Goal: Transaction & Acquisition: Purchase product/service

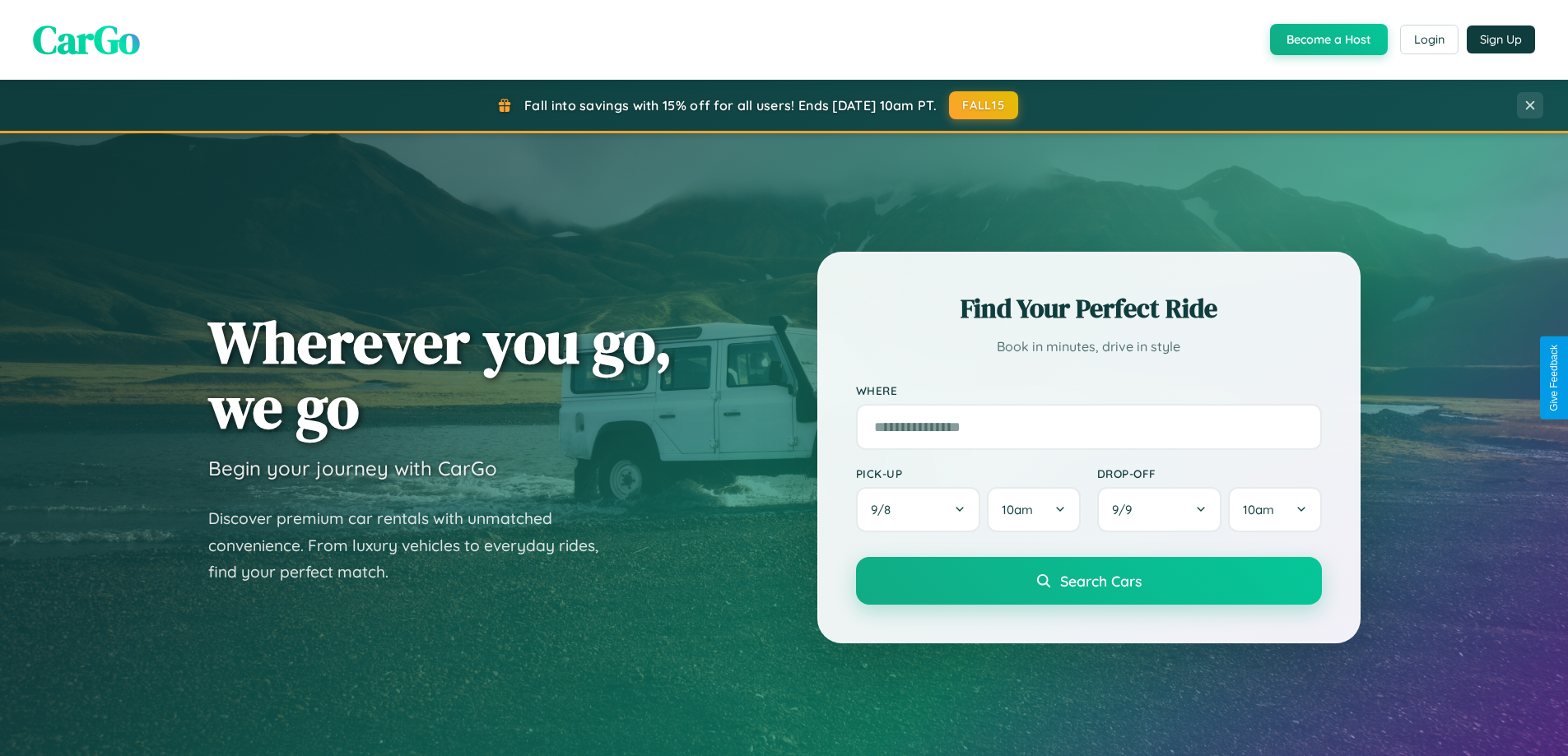
scroll to position [709, 0]
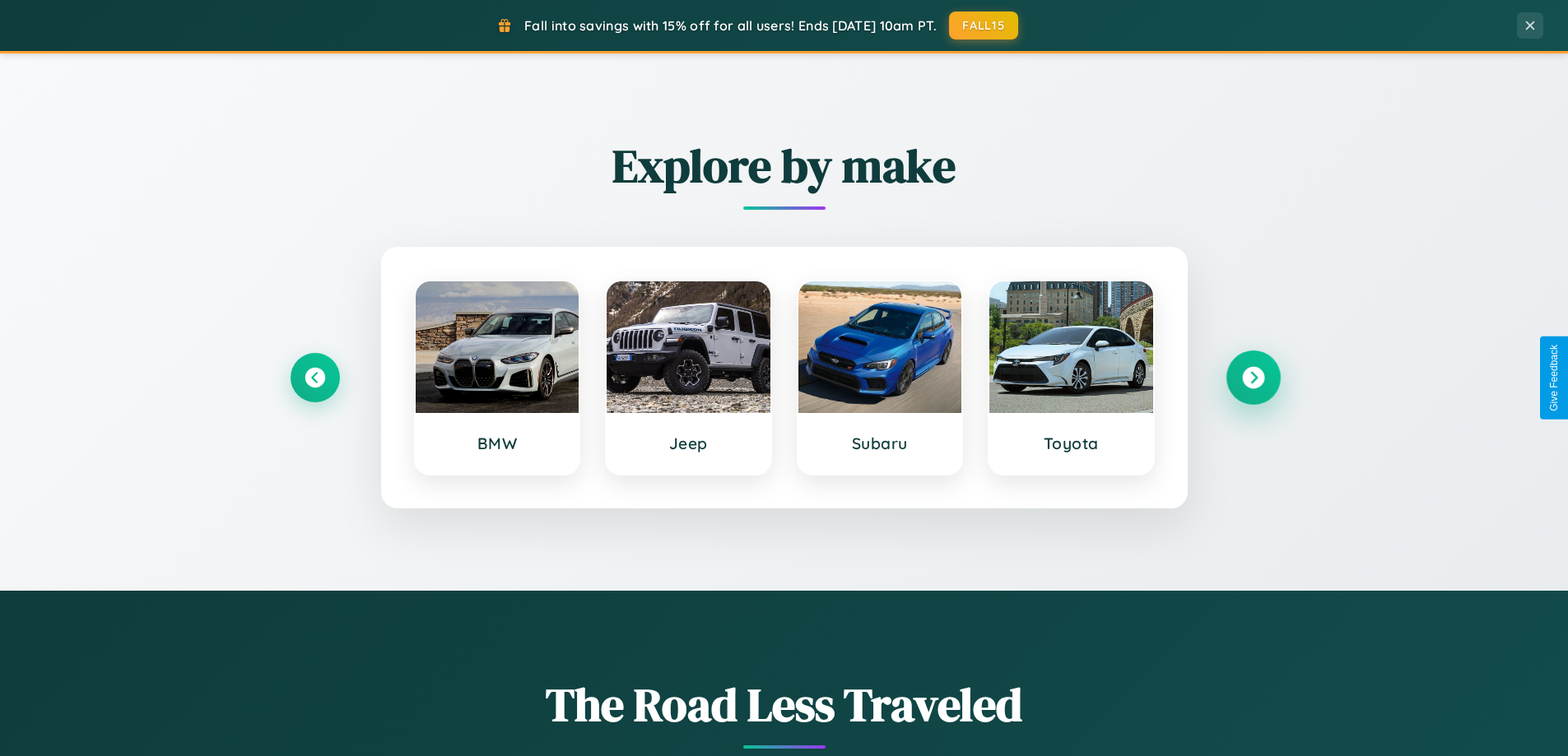
click at [1252, 378] on icon at bounding box center [1252, 378] width 23 height 23
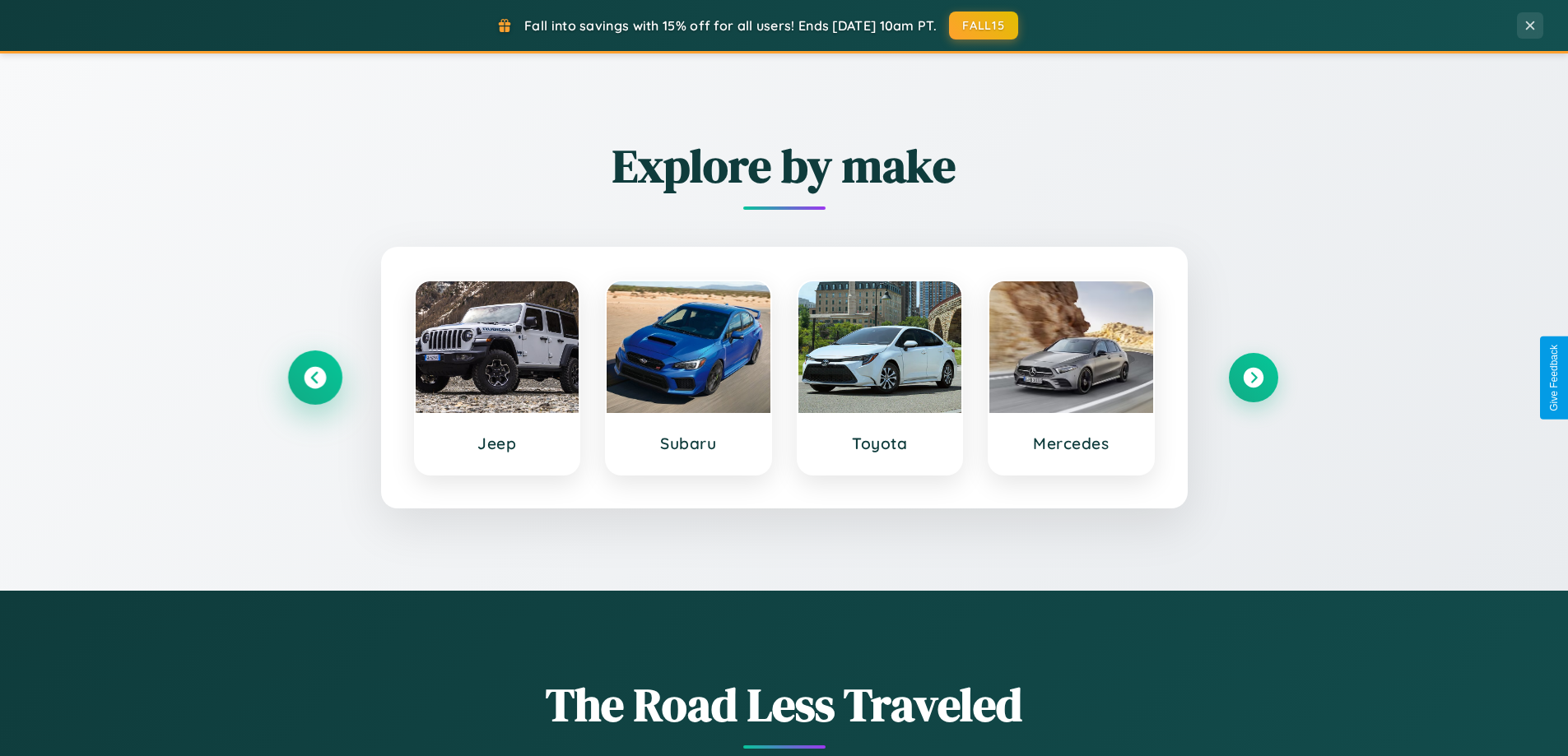
click at [315, 378] on icon at bounding box center [315, 378] width 23 height 23
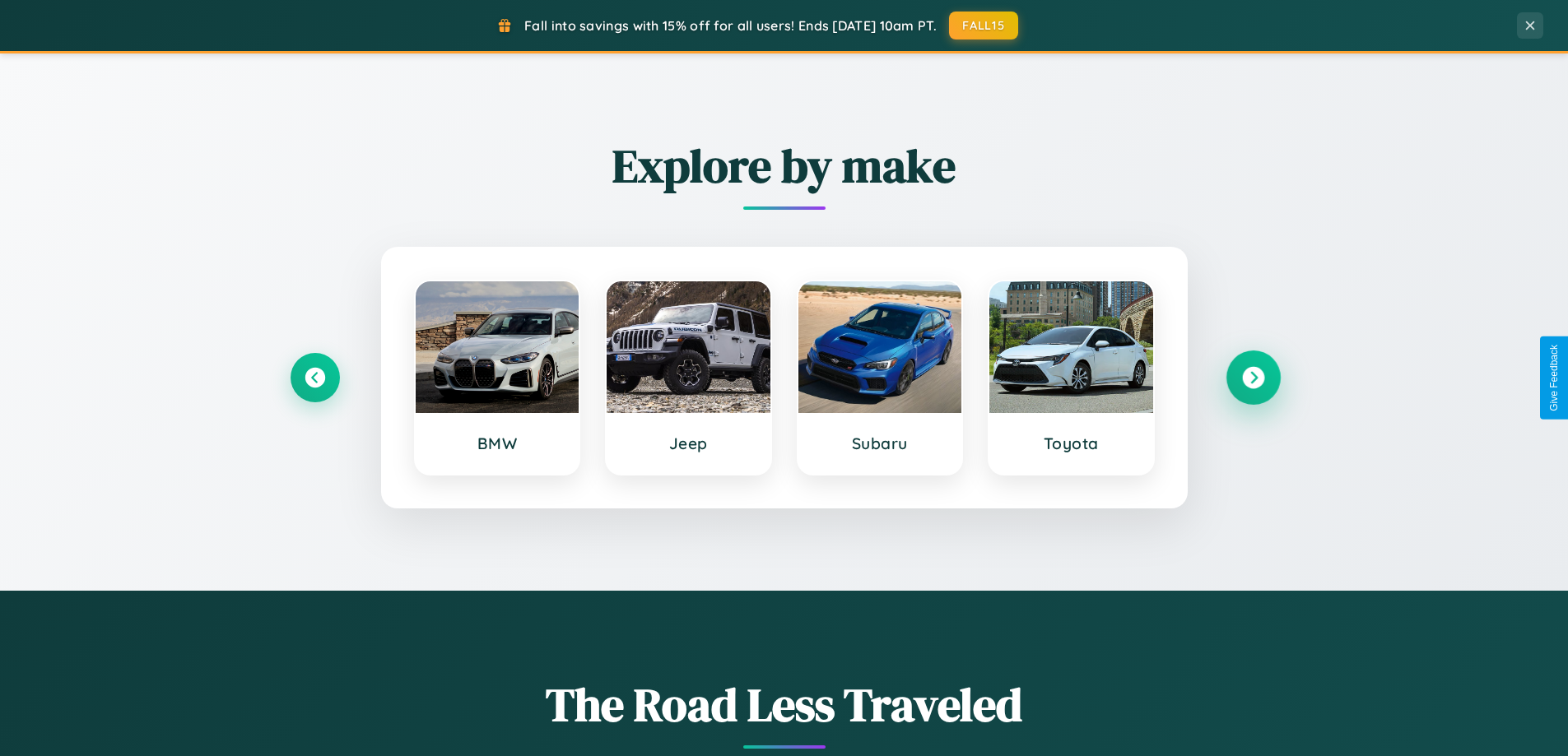
click at [1252, 378] on icon at bounding box center [1252, 378] width 23 height 23
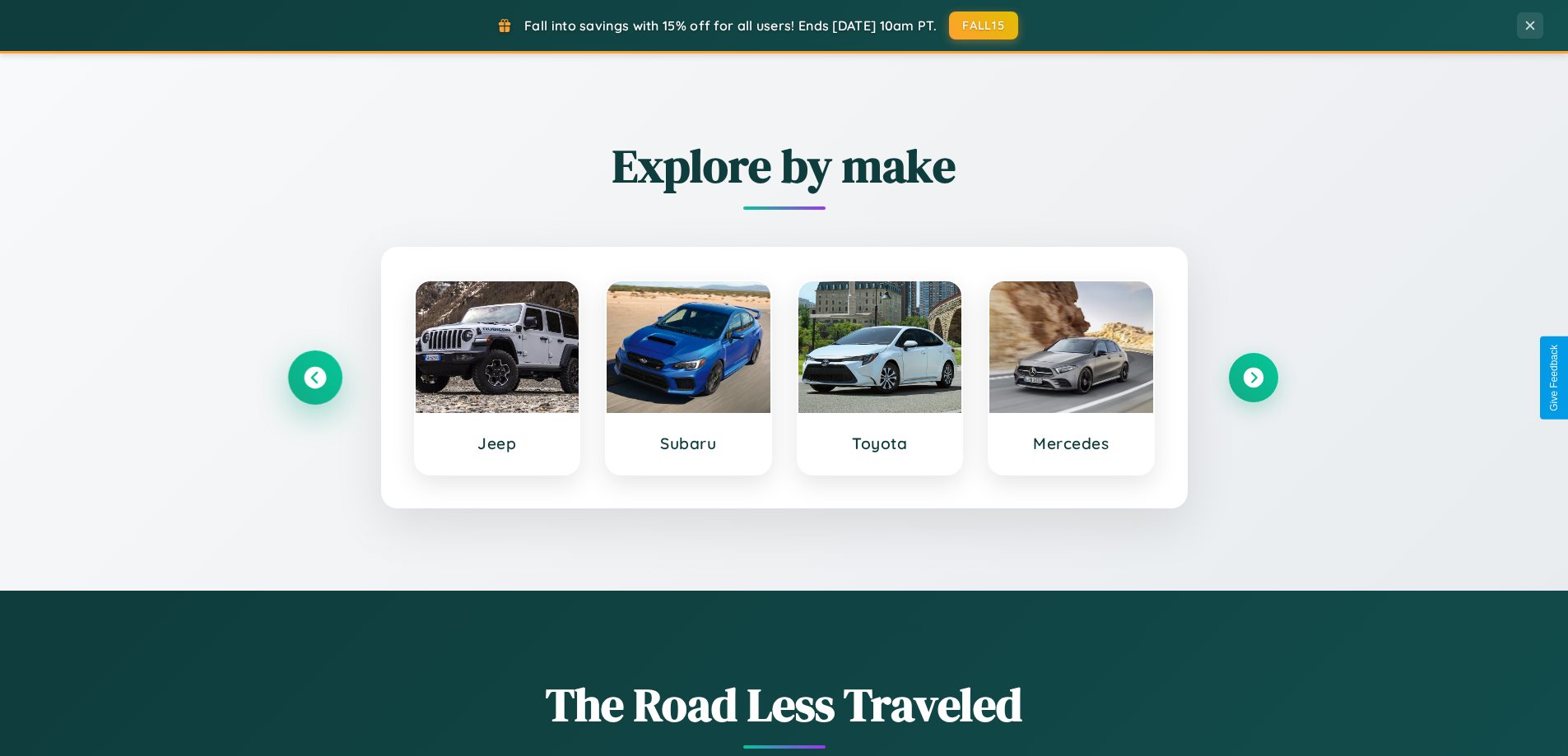
click at [315, 378] on icon at bounding box center [315, 378] width 23 height 23
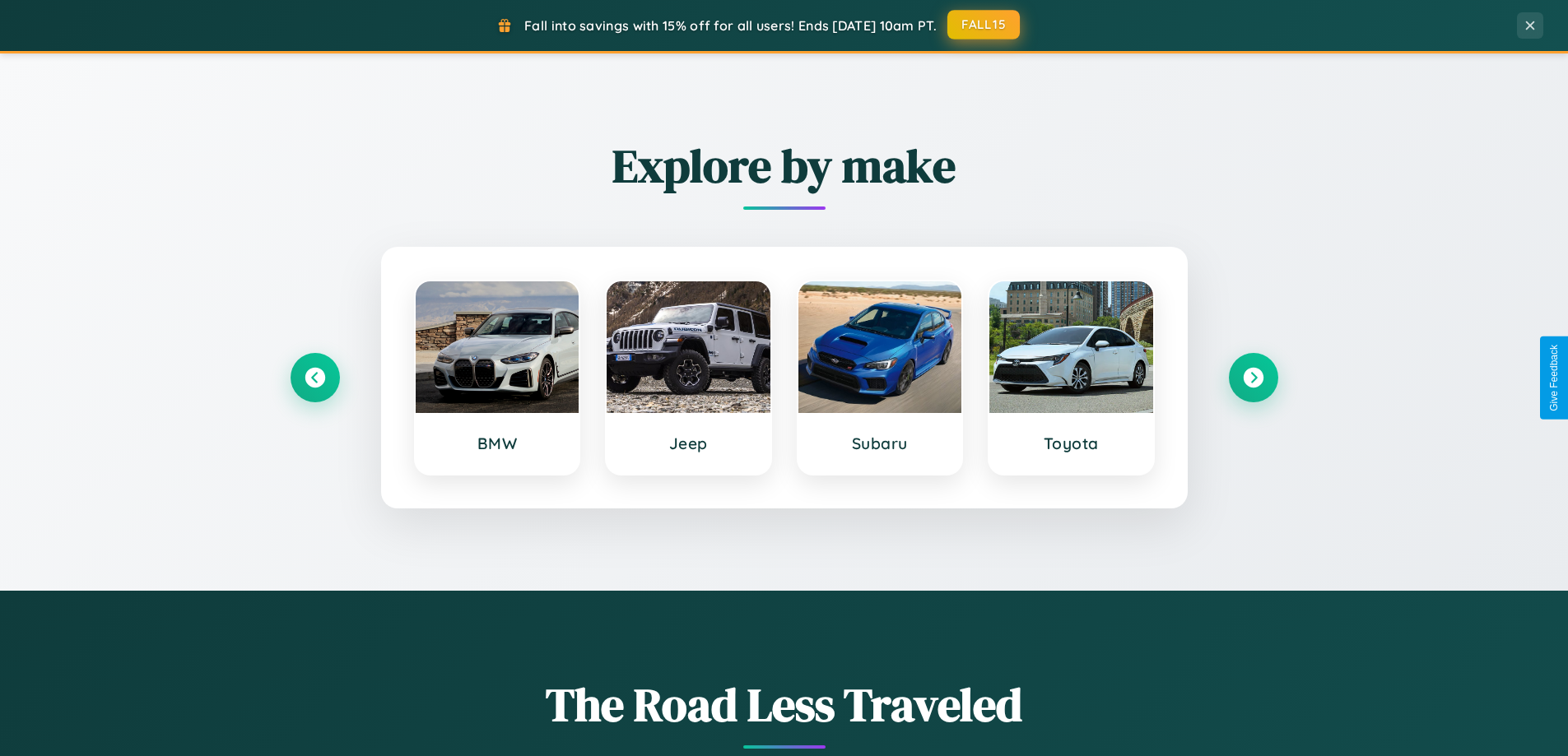
click at [984, 24] on button "FALL15" at bounding box center [983, 24] width 72 height 30
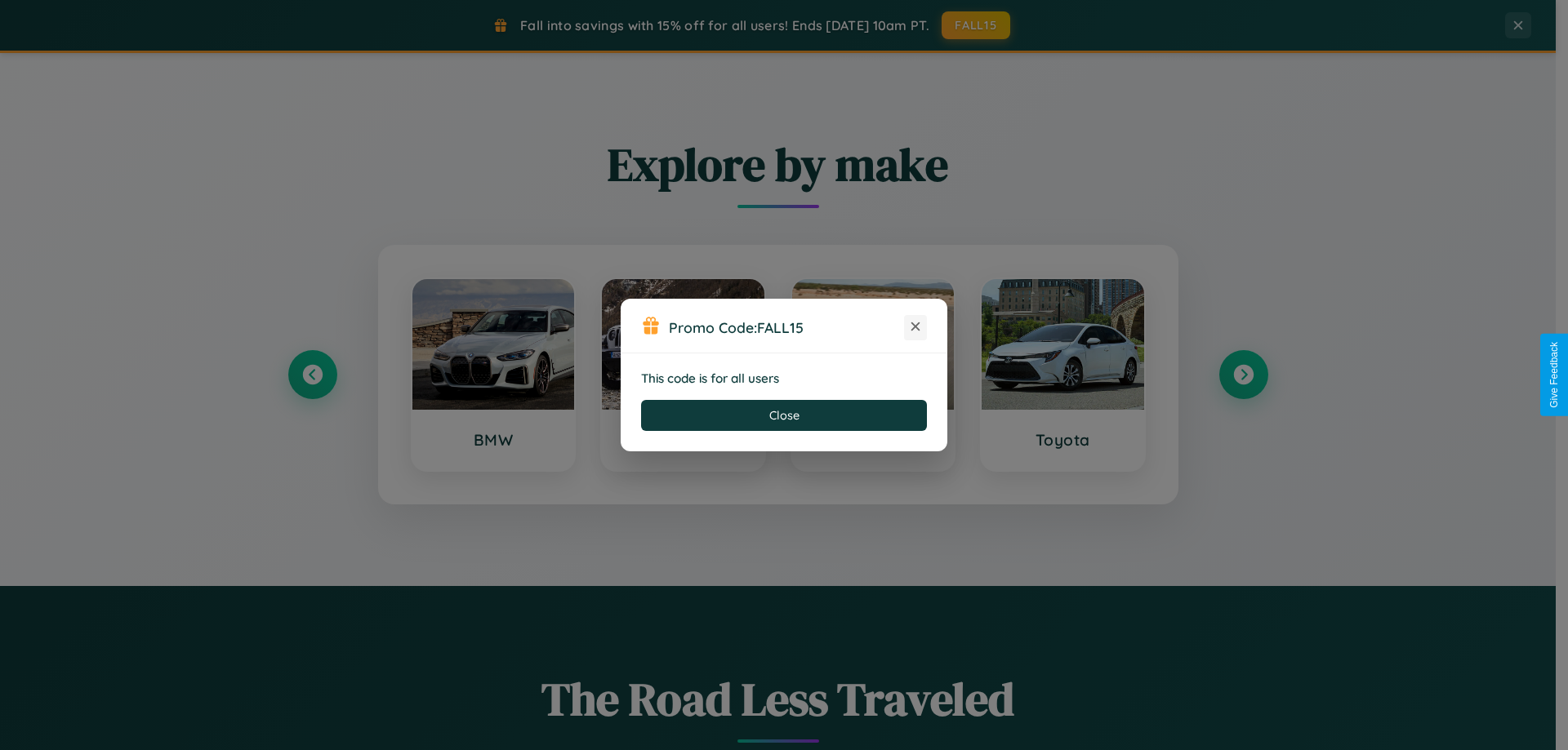
click at [915, 327] on icon at bounding box center [915, 327] width 16 height 16
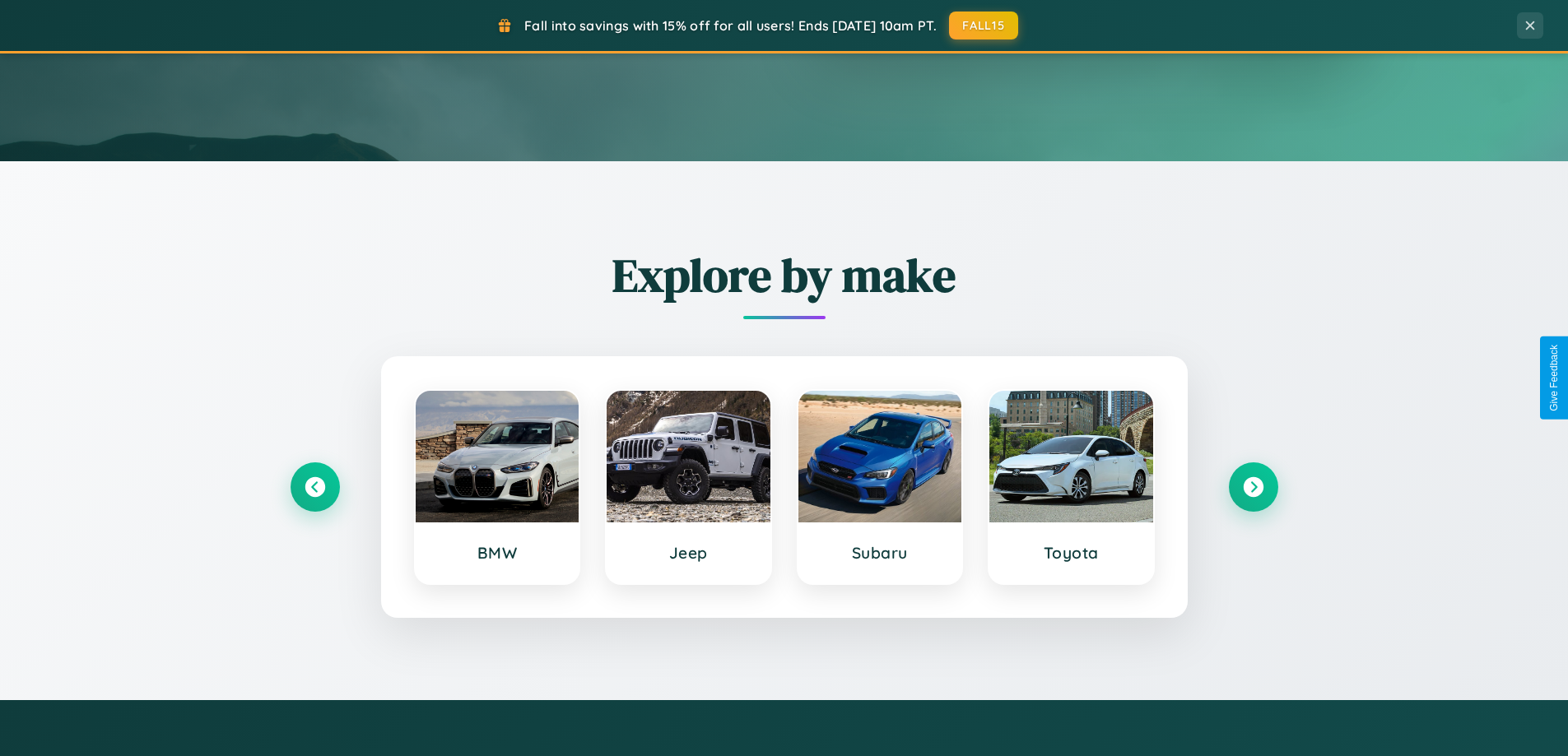
scroll to position [0, 0]
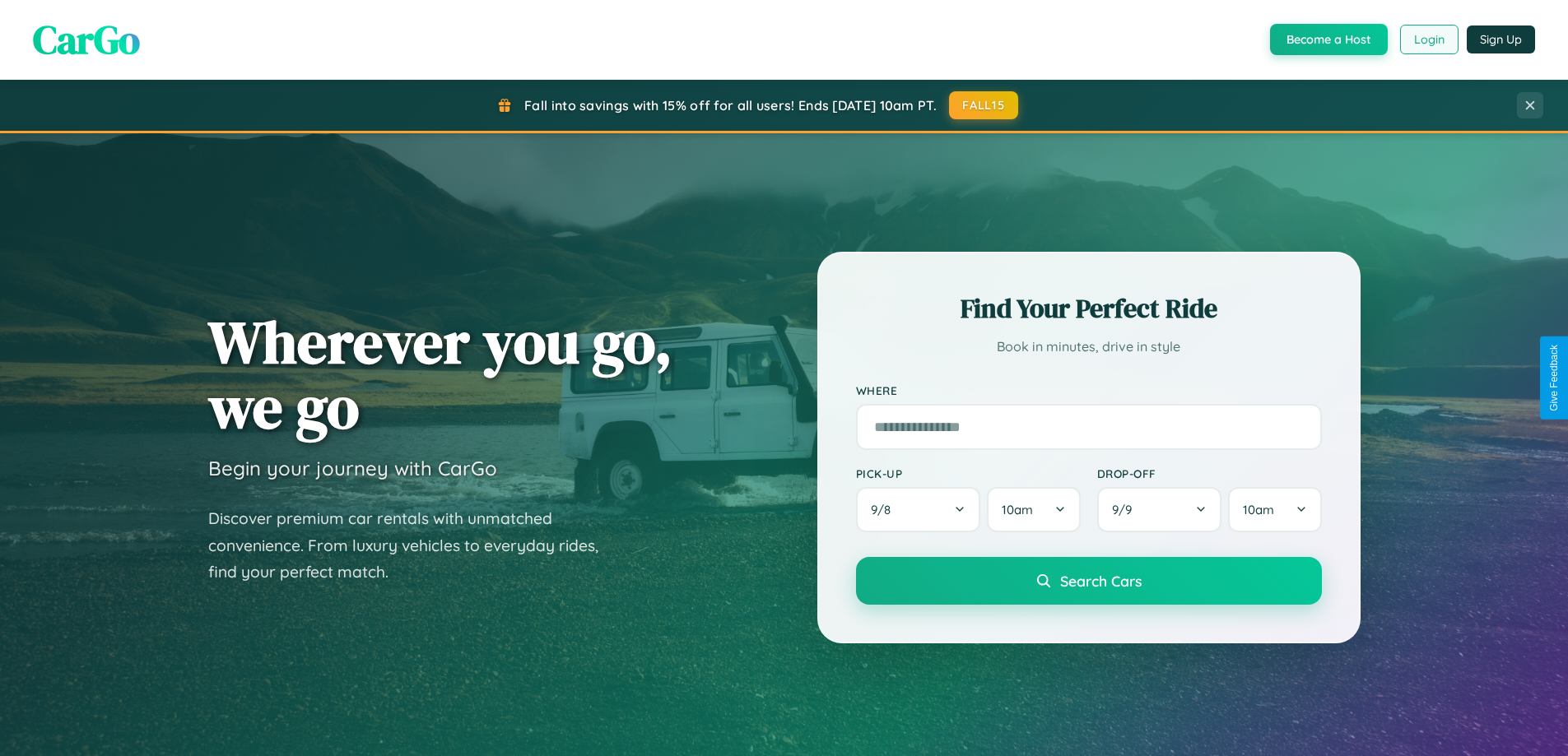
click at [1428, 40] on button "Login" at bounding box center [1429, 39] width 59 height 30
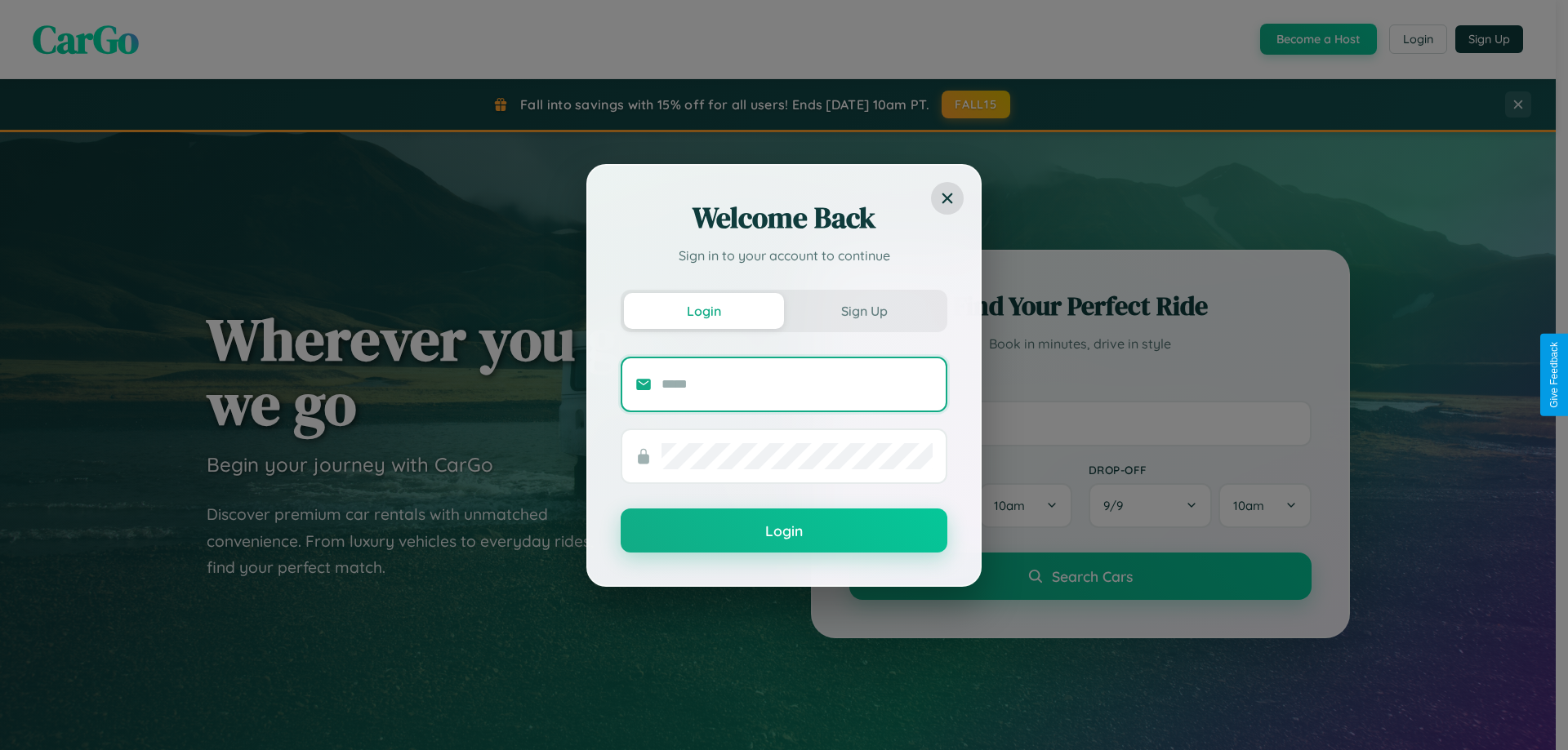
click at [797, 384] on input "text" at bounding box center [797, 384] width 271 height 26
type input "**********"
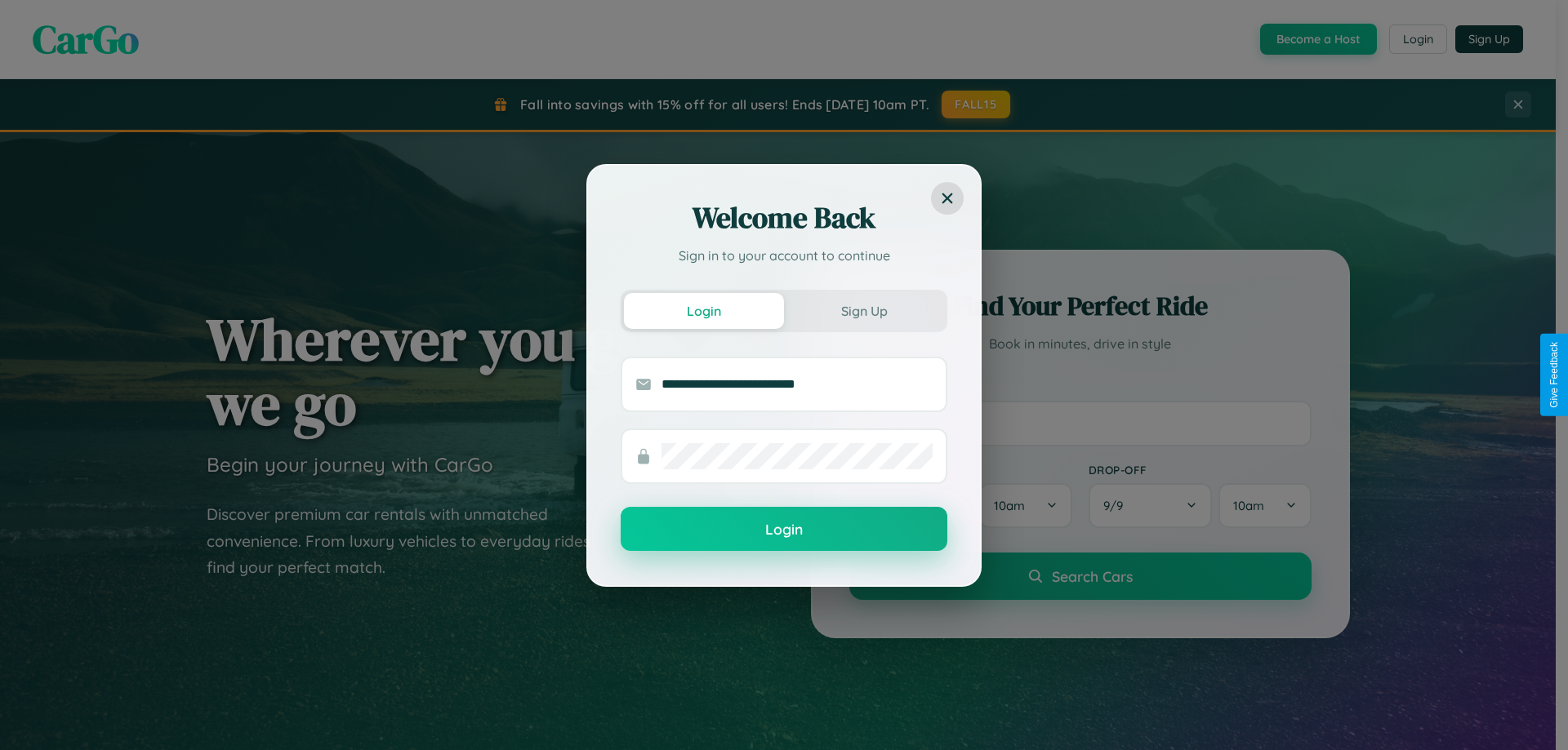
click at [784, 529] on button "Login" at bounding box center [784, 528] width 327 height 44
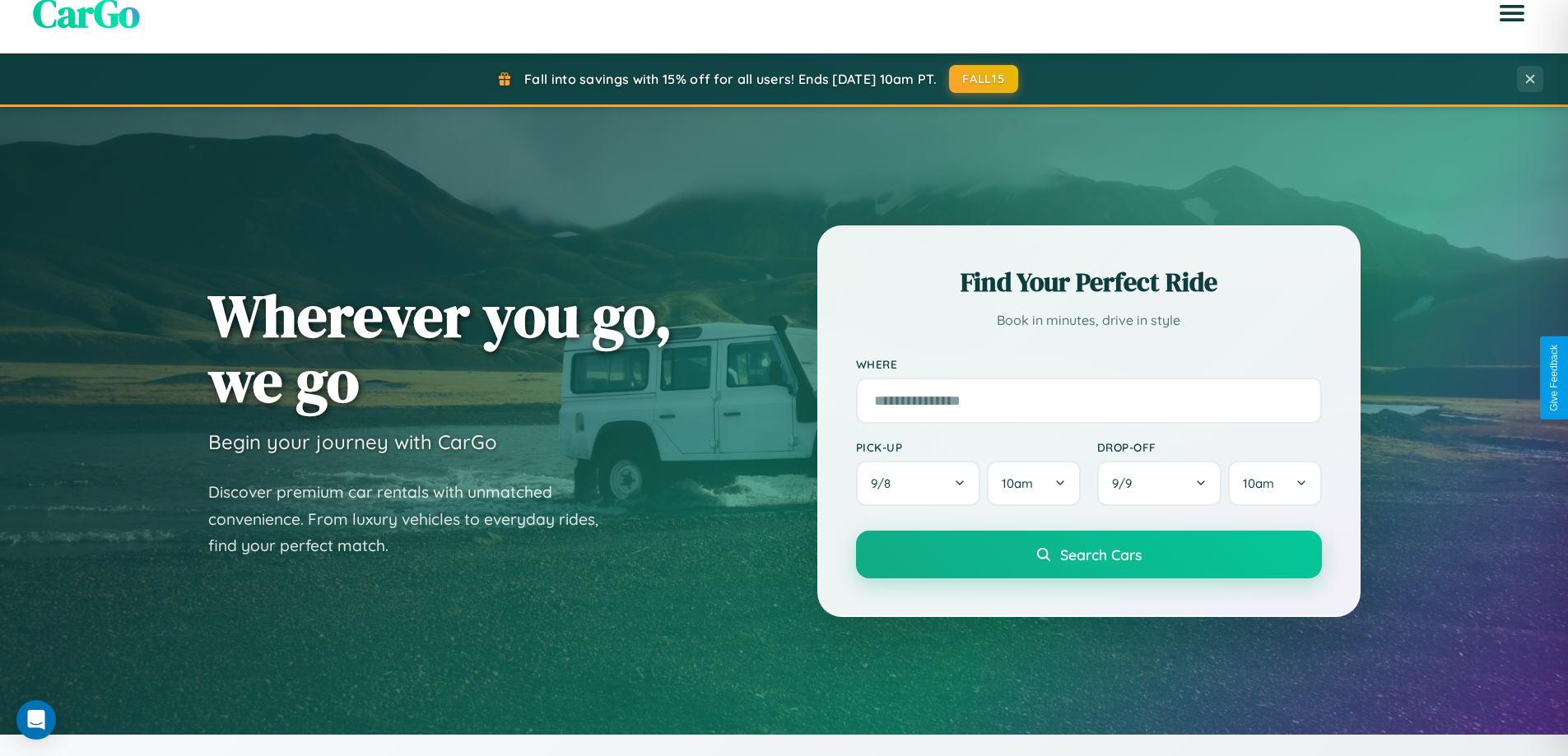
scroll to position [1132, 0]
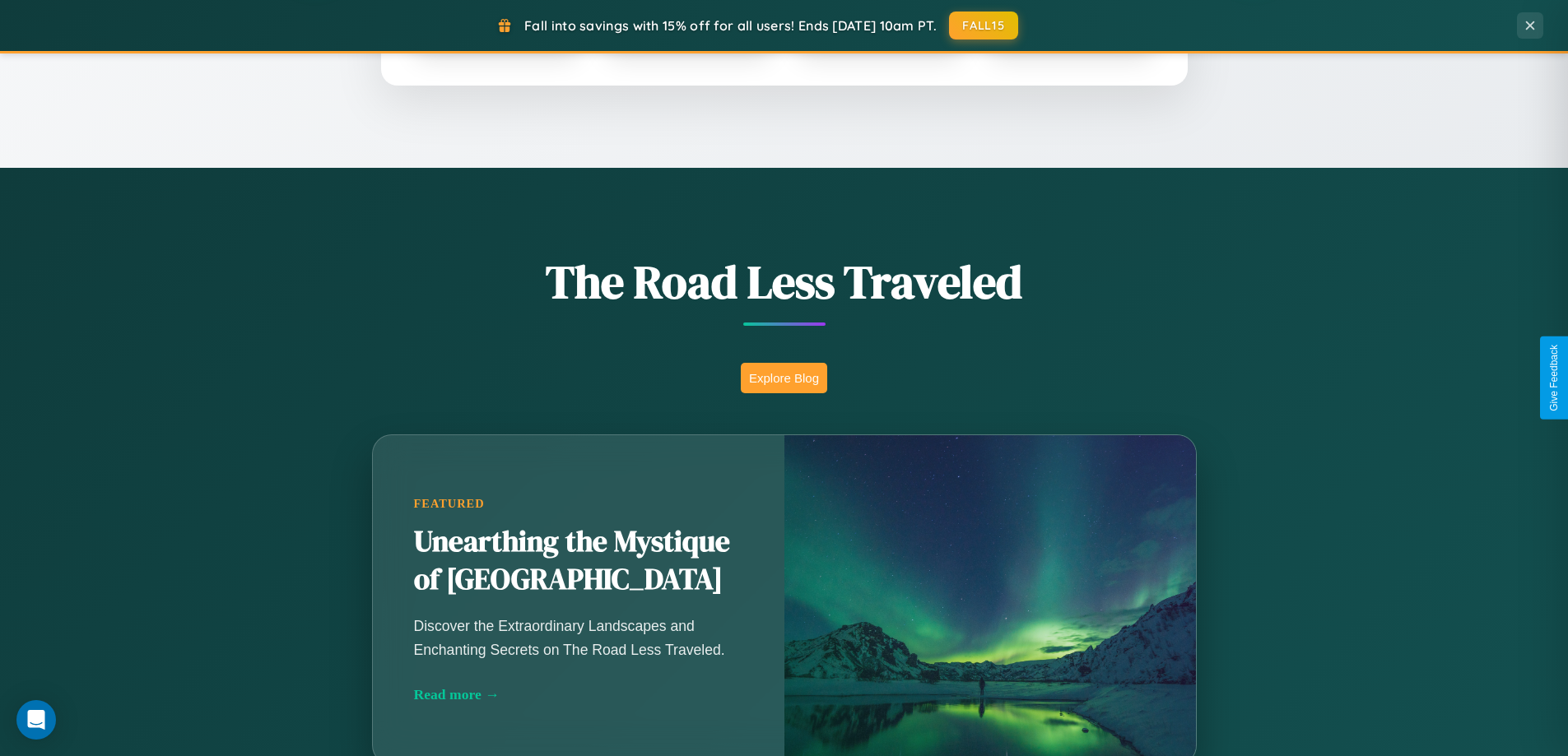
click at [783, 378] on button "Explore Blog" at bounding box center [784, 378] width 87 height 31
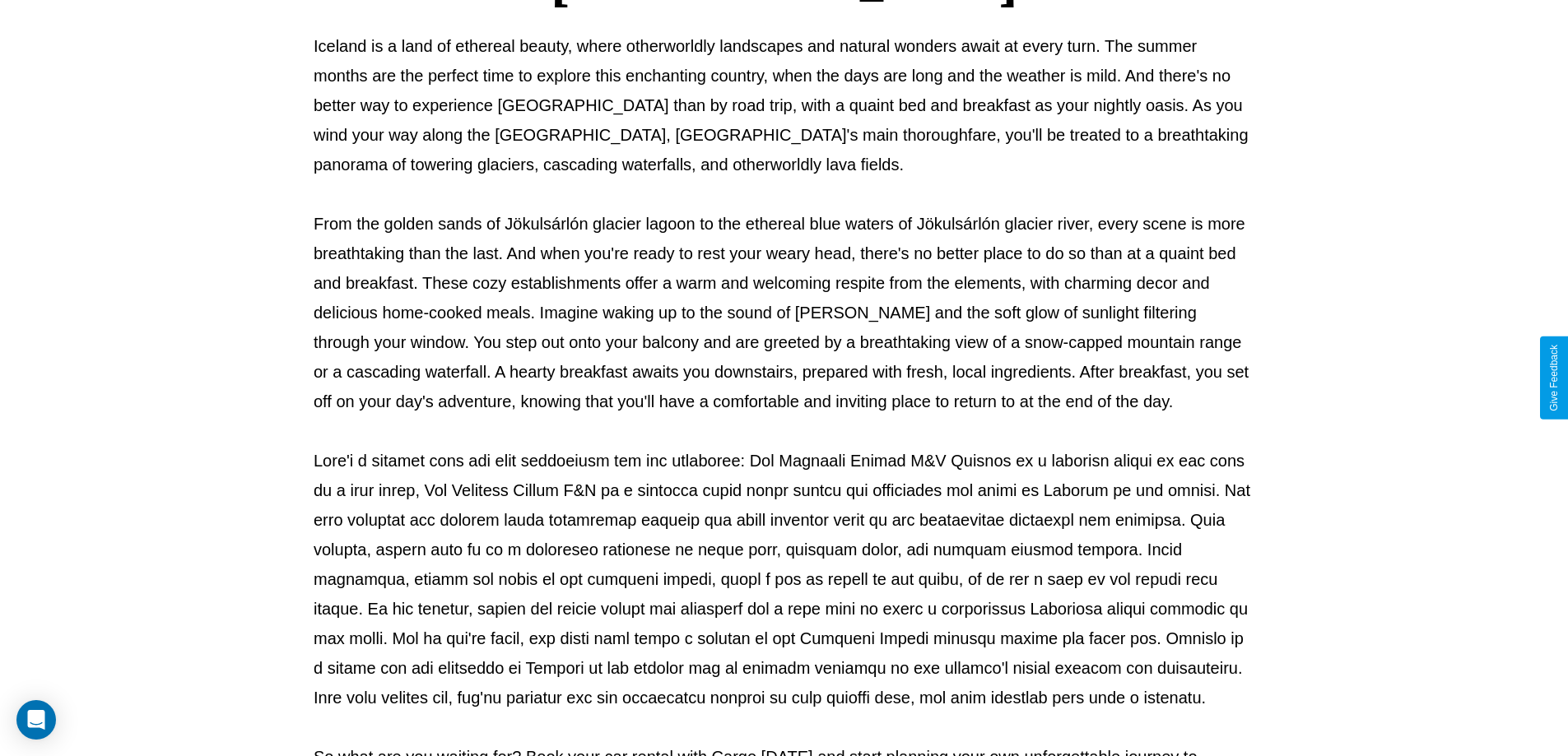
scroll to position [533, 0]
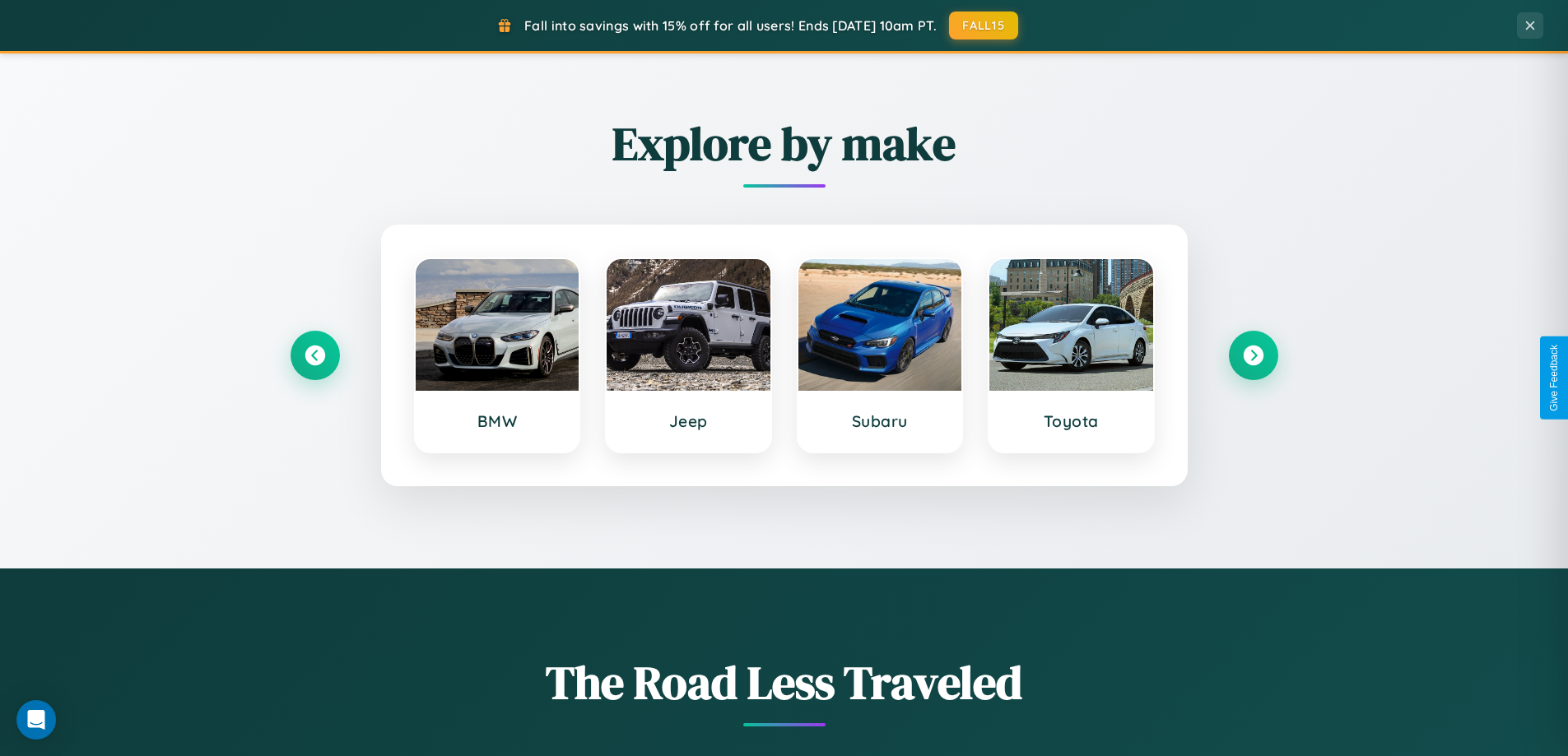
scroll to position [709, 0]
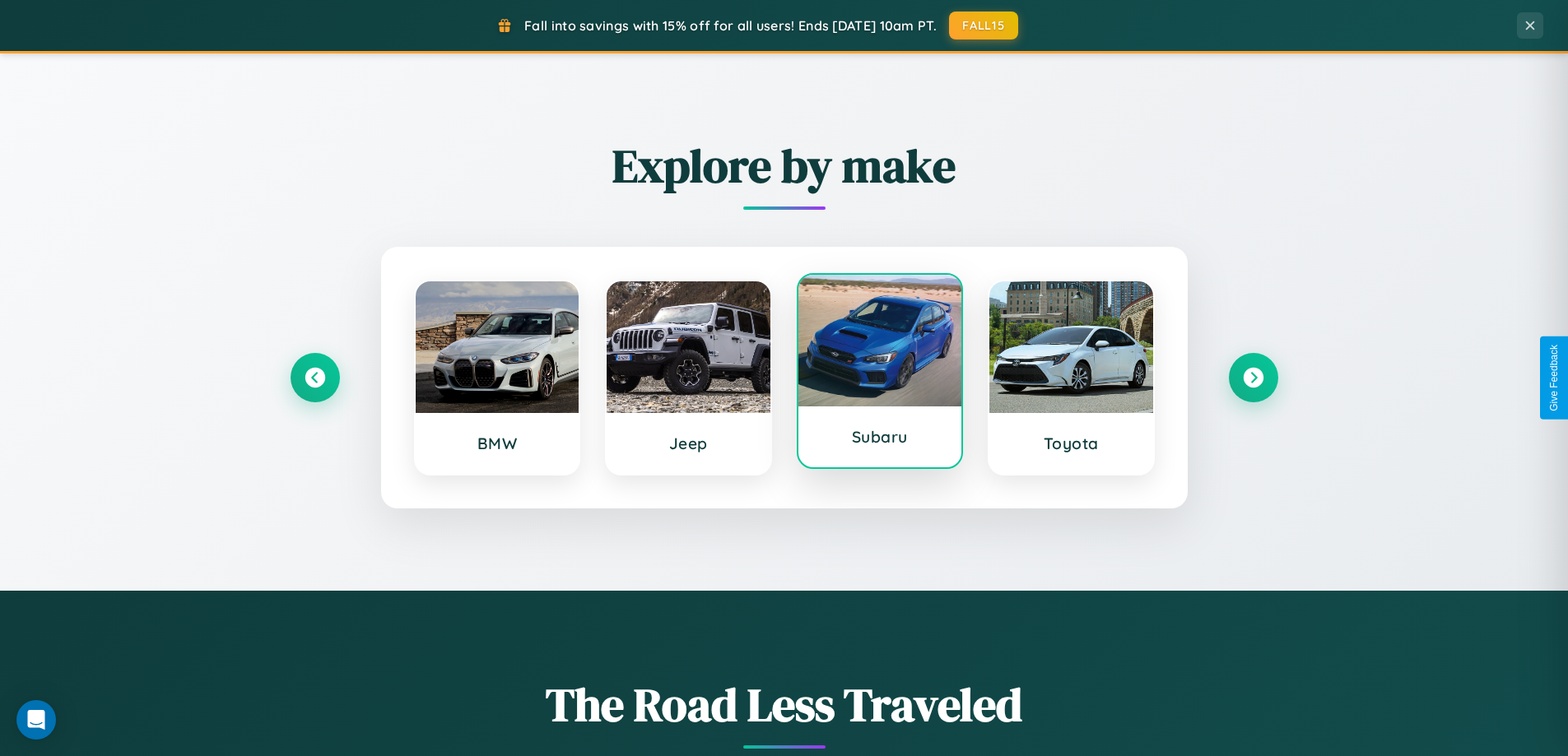
click at [879, 374] on div at bounding box center [880, 341] width 164 height 132
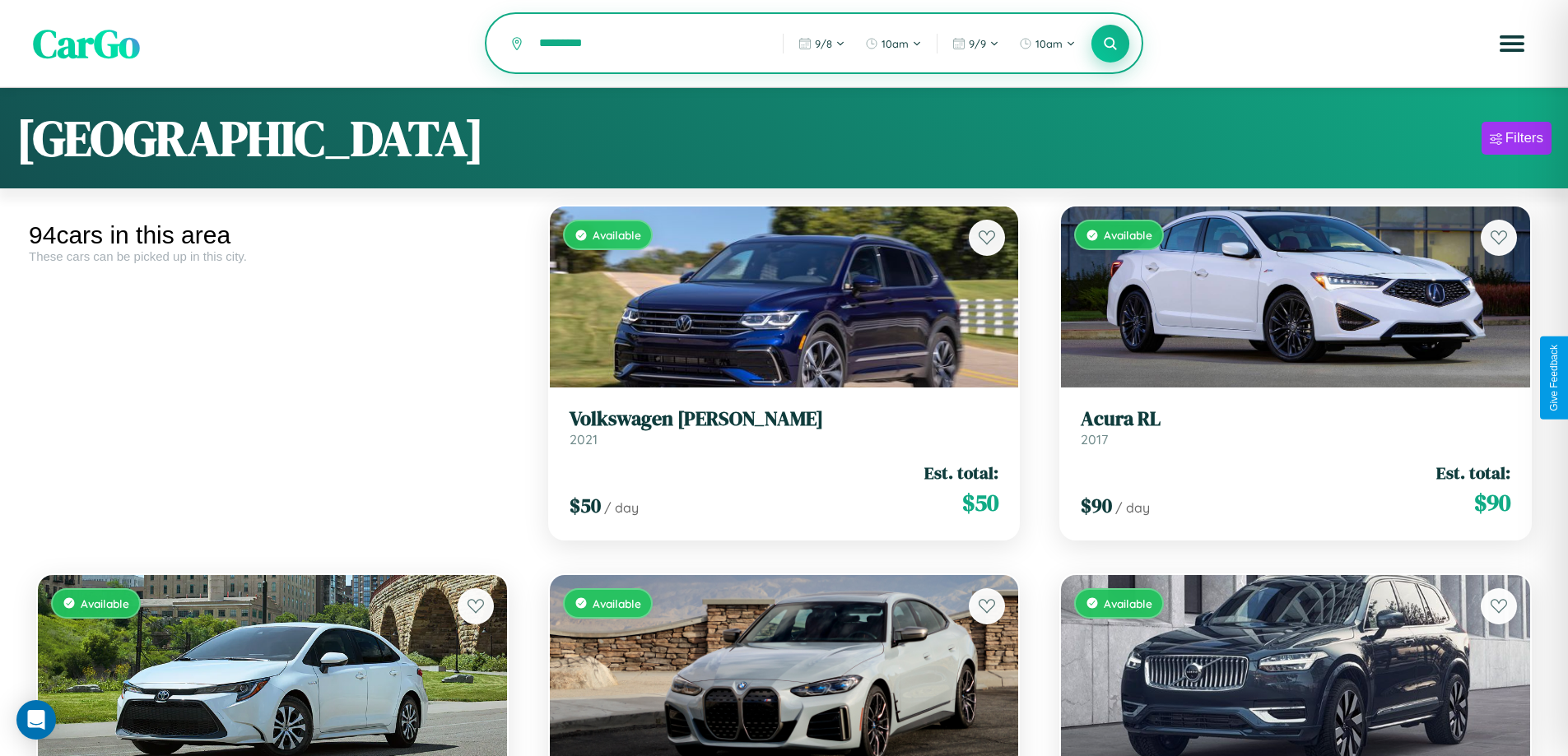
type input "*********"
click at [1110, 44] on icon at bounding box center [1110, 43] width 15 height 15
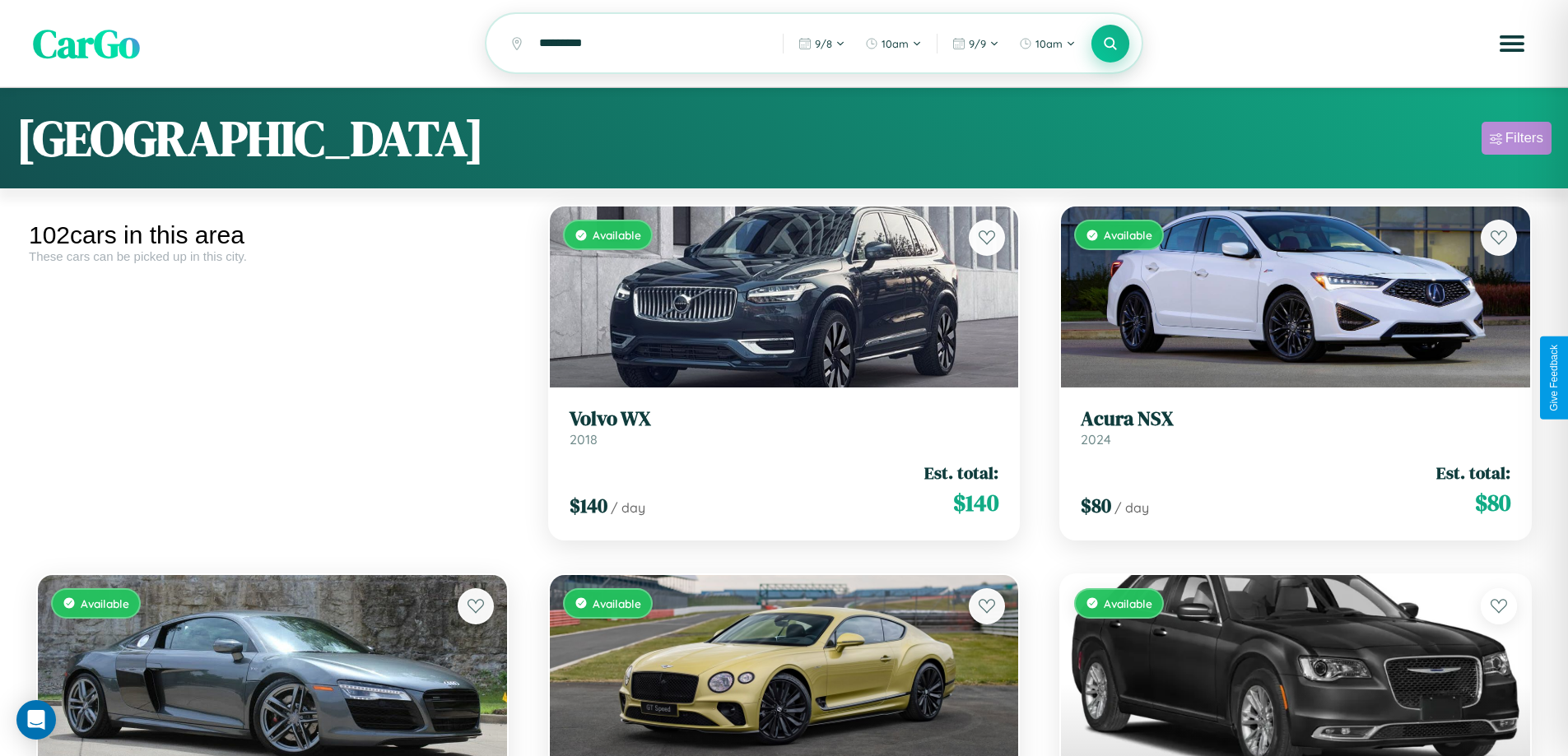
click at [1516, 141] on div "Filters" at bounding box center [1524, 138] width 38 height 16
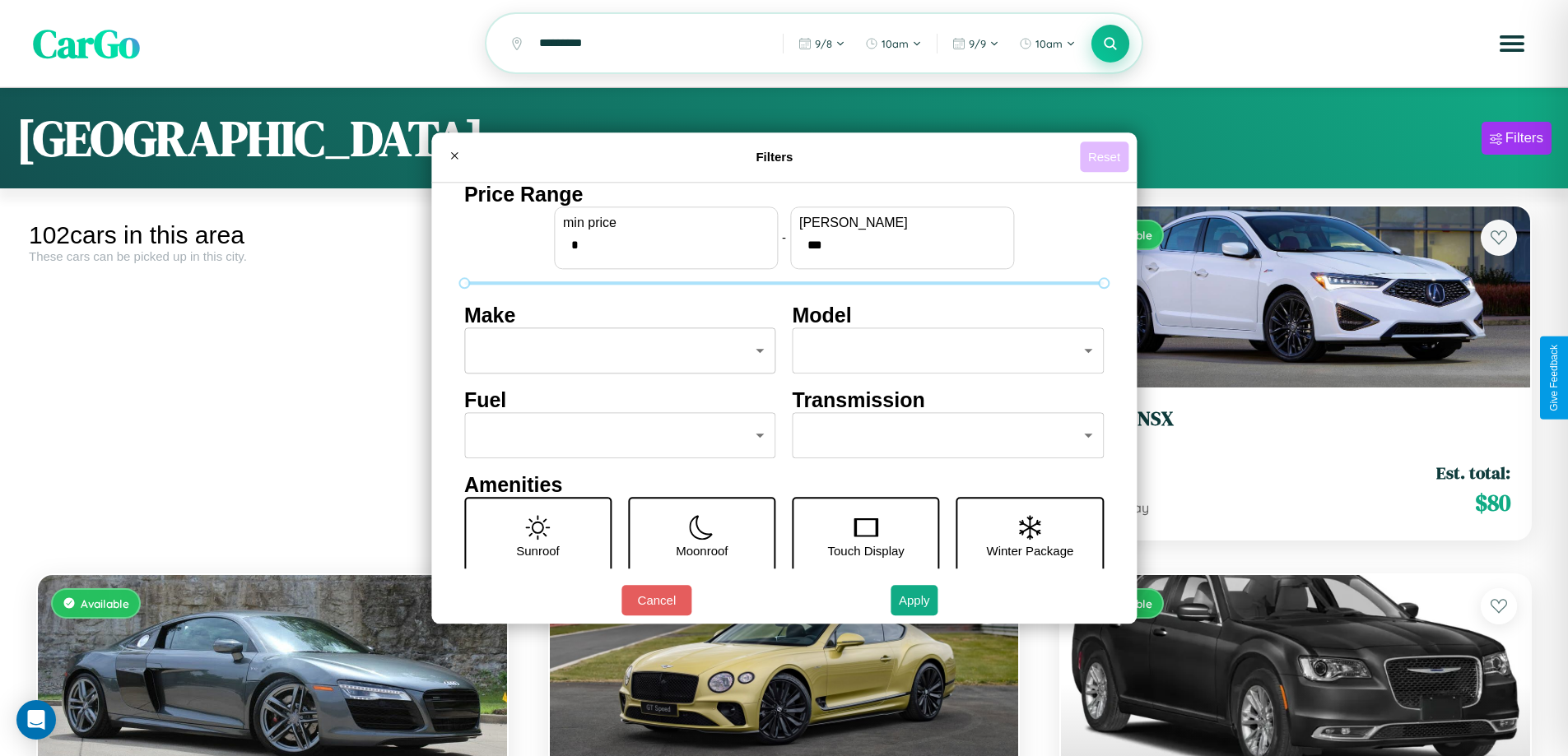
click at [1106, 156] on button "Reset" at bounding box center [1104, 157] width 49 height 31
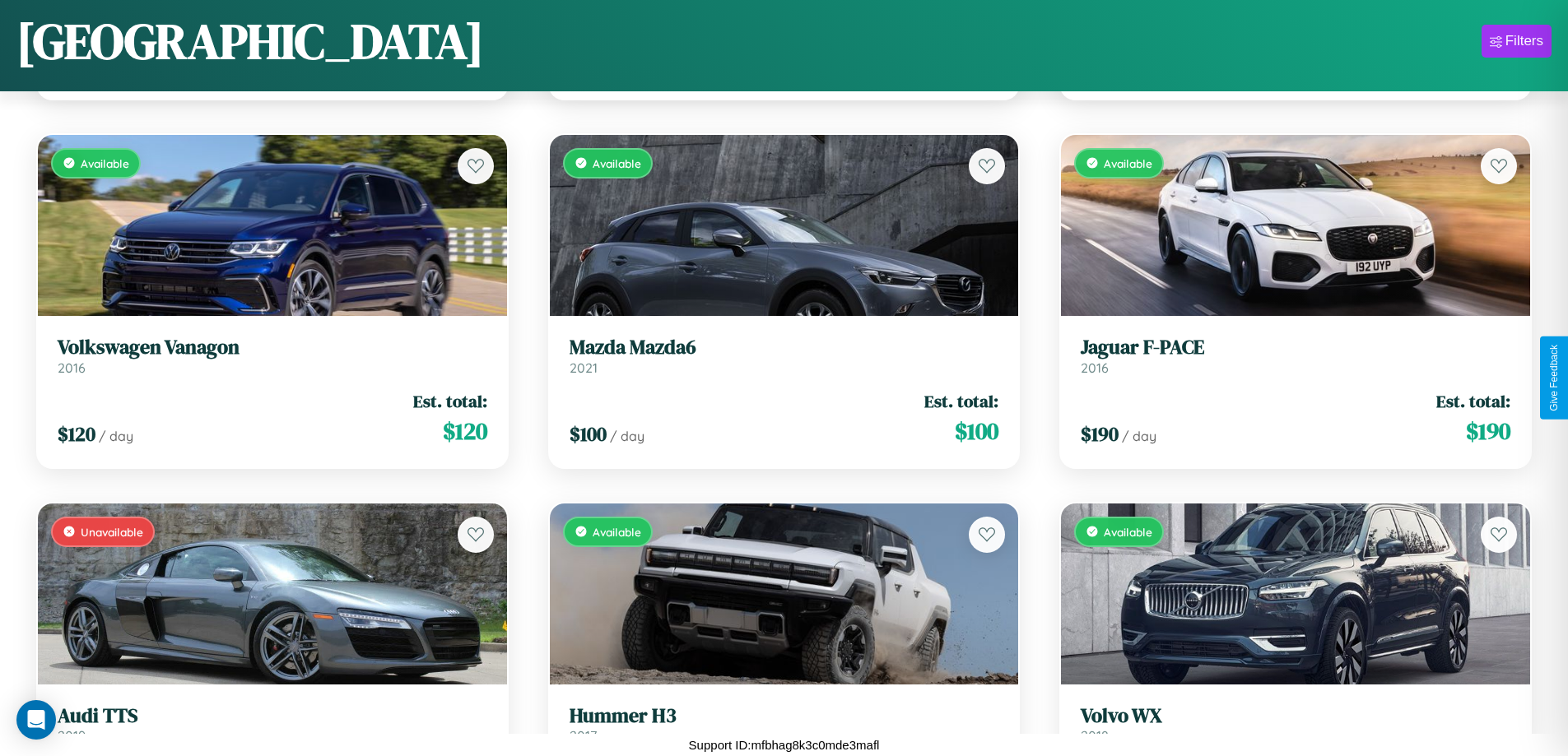
scroll to position [10549, 0]
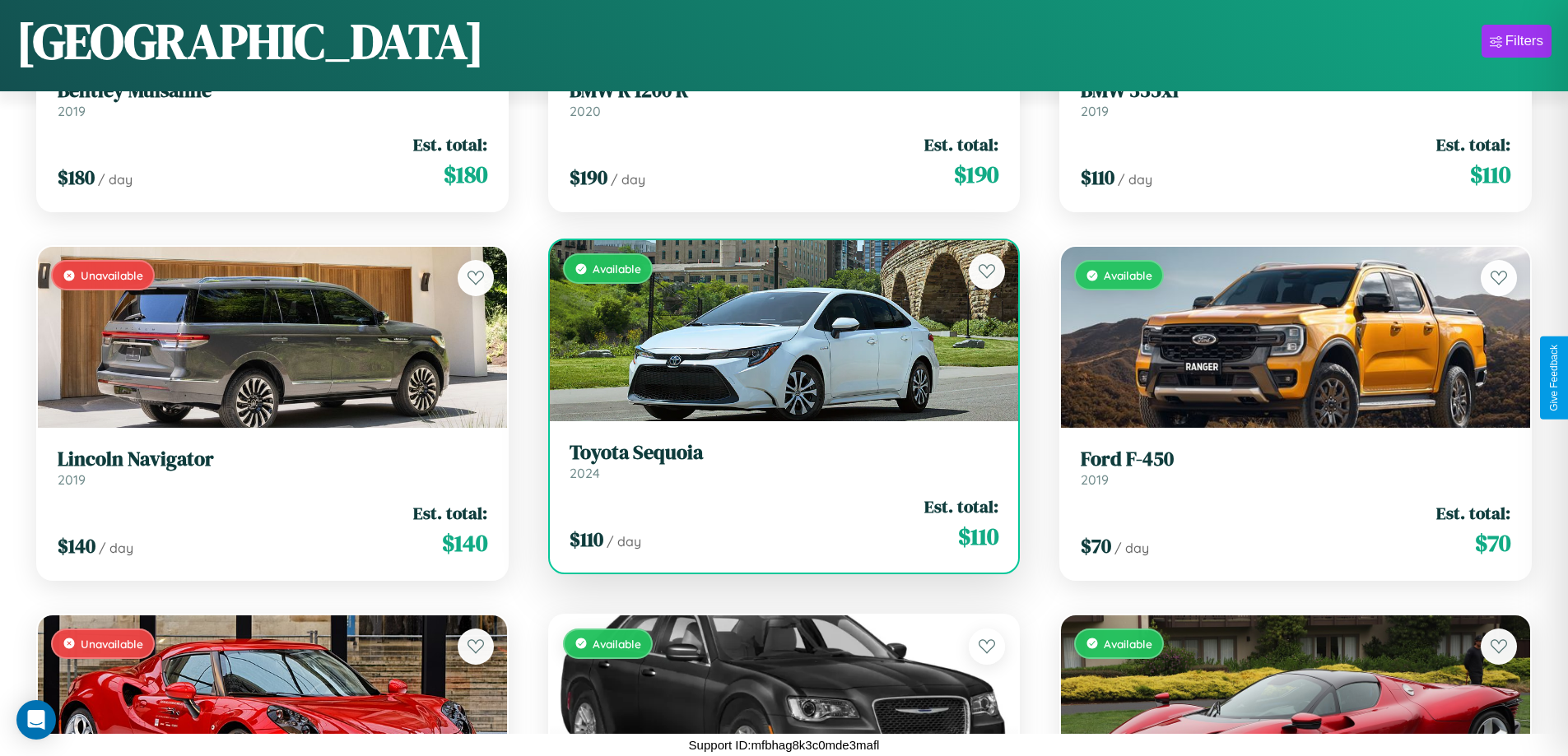
click at [777, 331] on div "Available" at bounding box center [784, 331] width 469 height 181
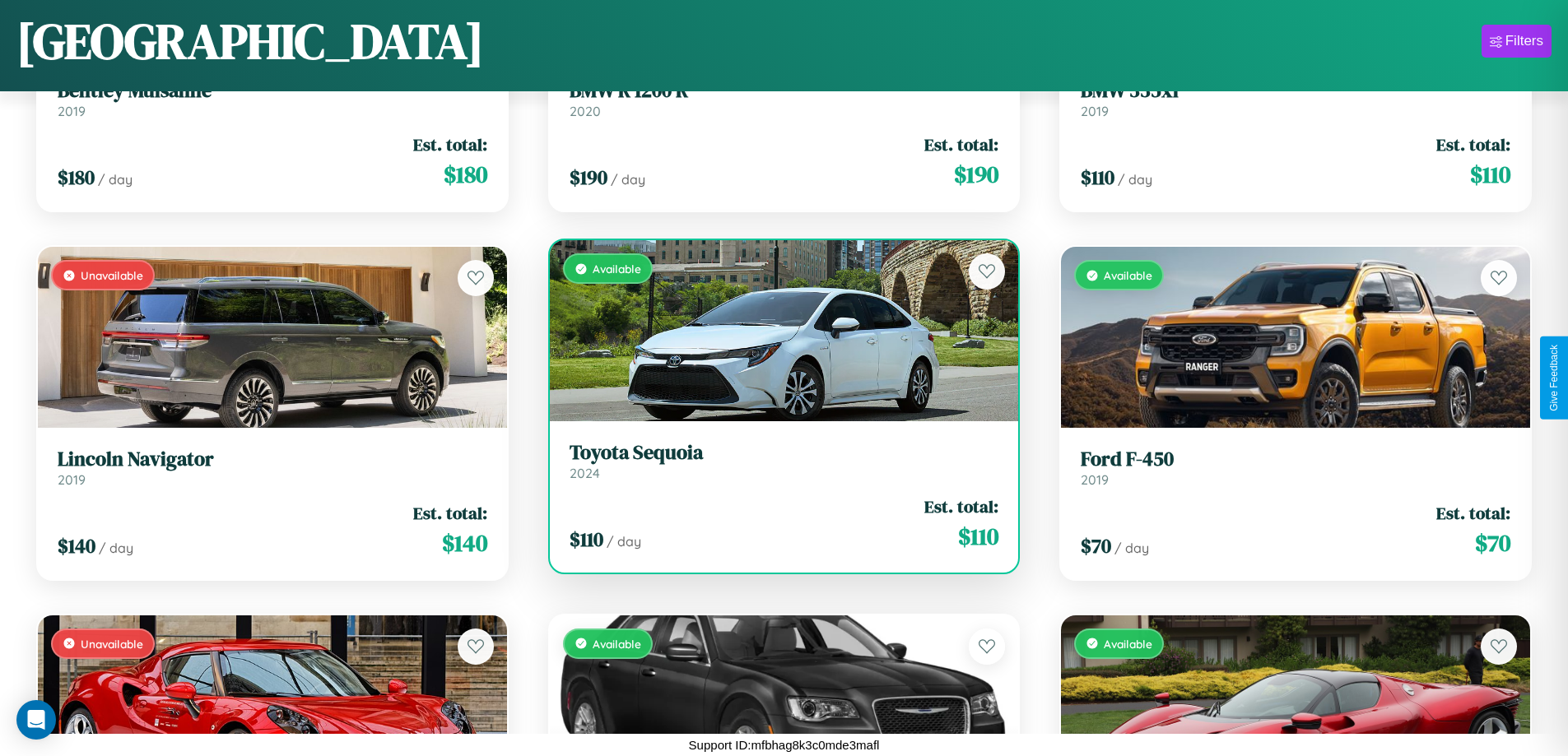
click at [777, 331] on div "Available" at bounding box center [784, 331] width 469 height 181
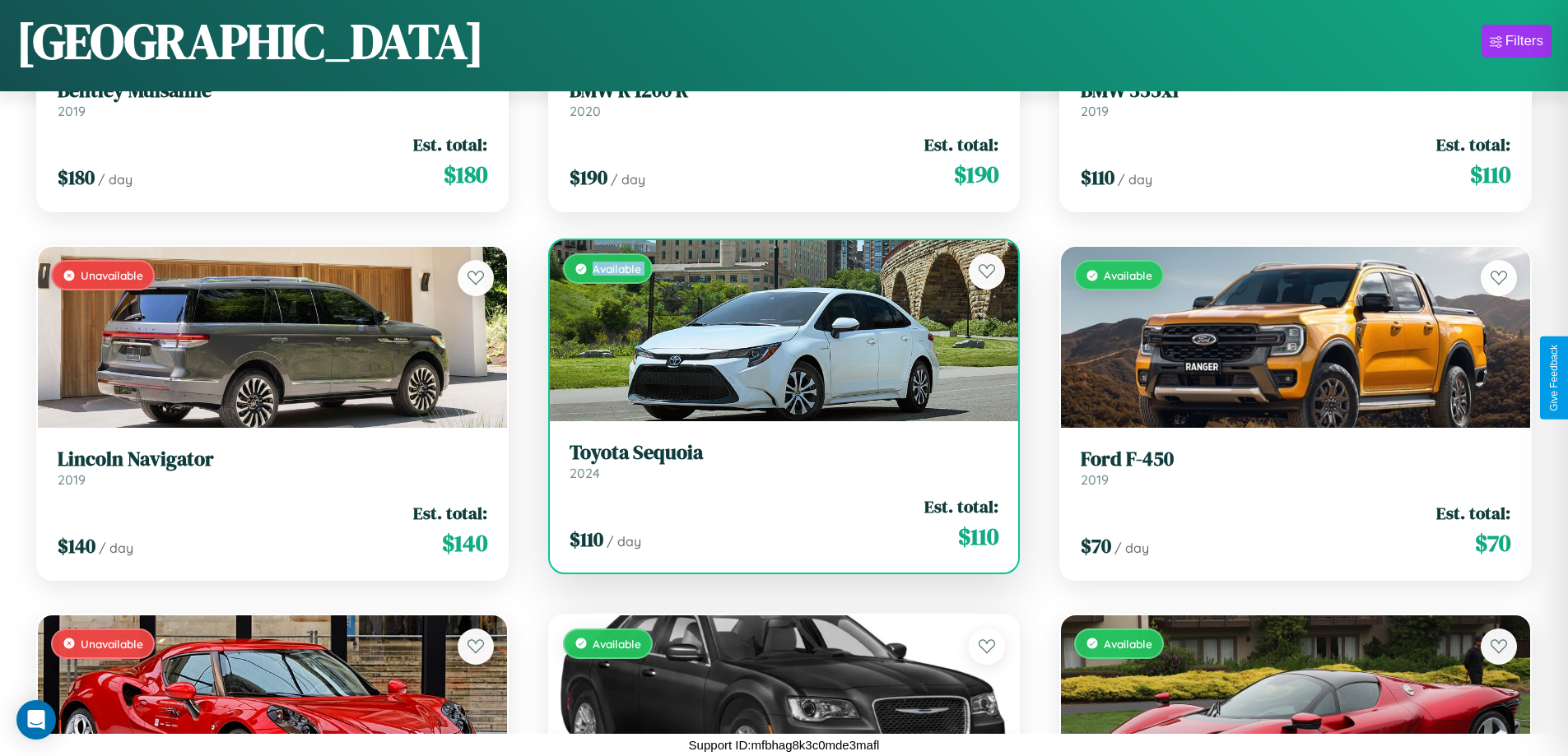
click at [777, 331] on div "Available" at bounding box center [784, 331] width 469 height 181
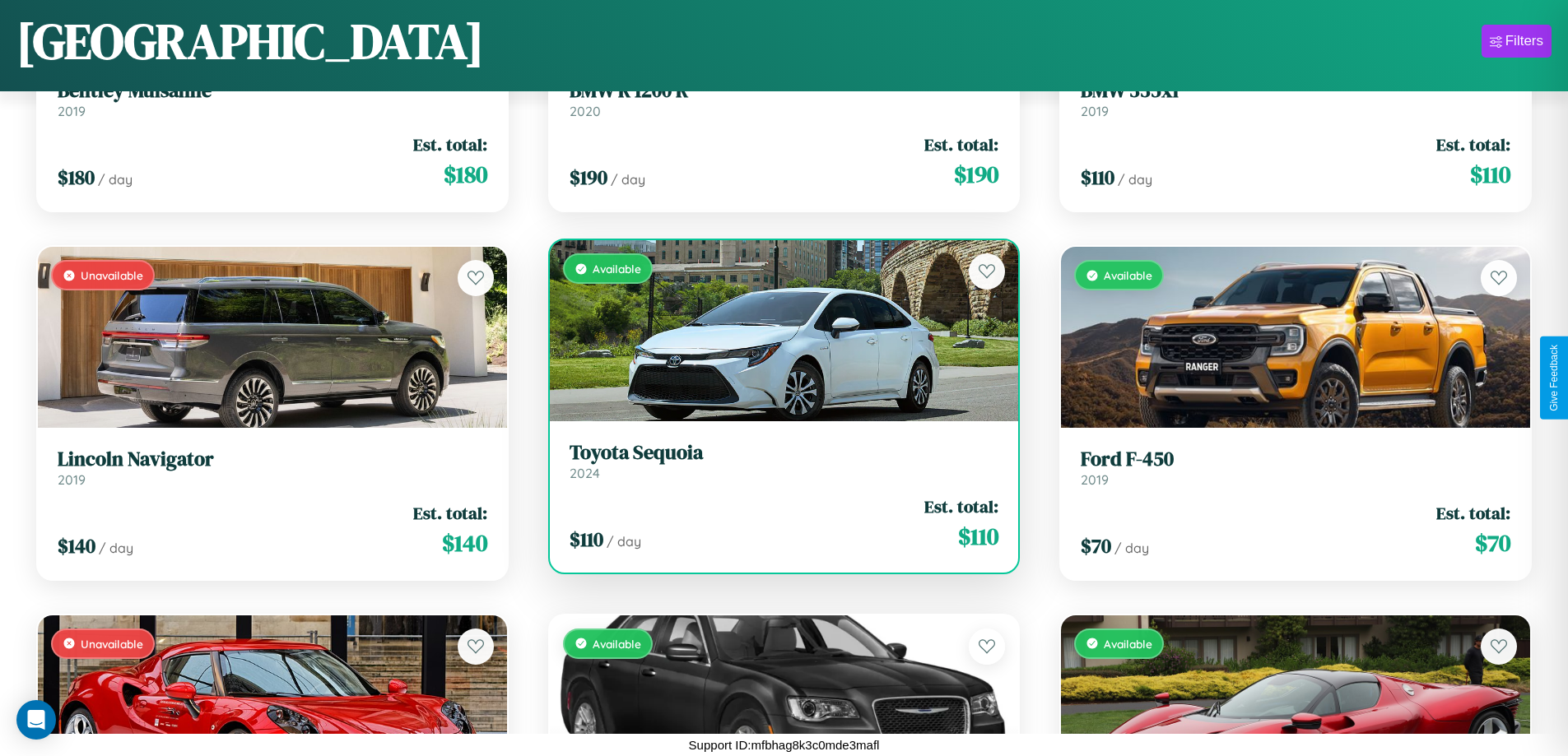
click at [777, 331] on div "Available" at bounding box center [784, 331] width 469 height 181
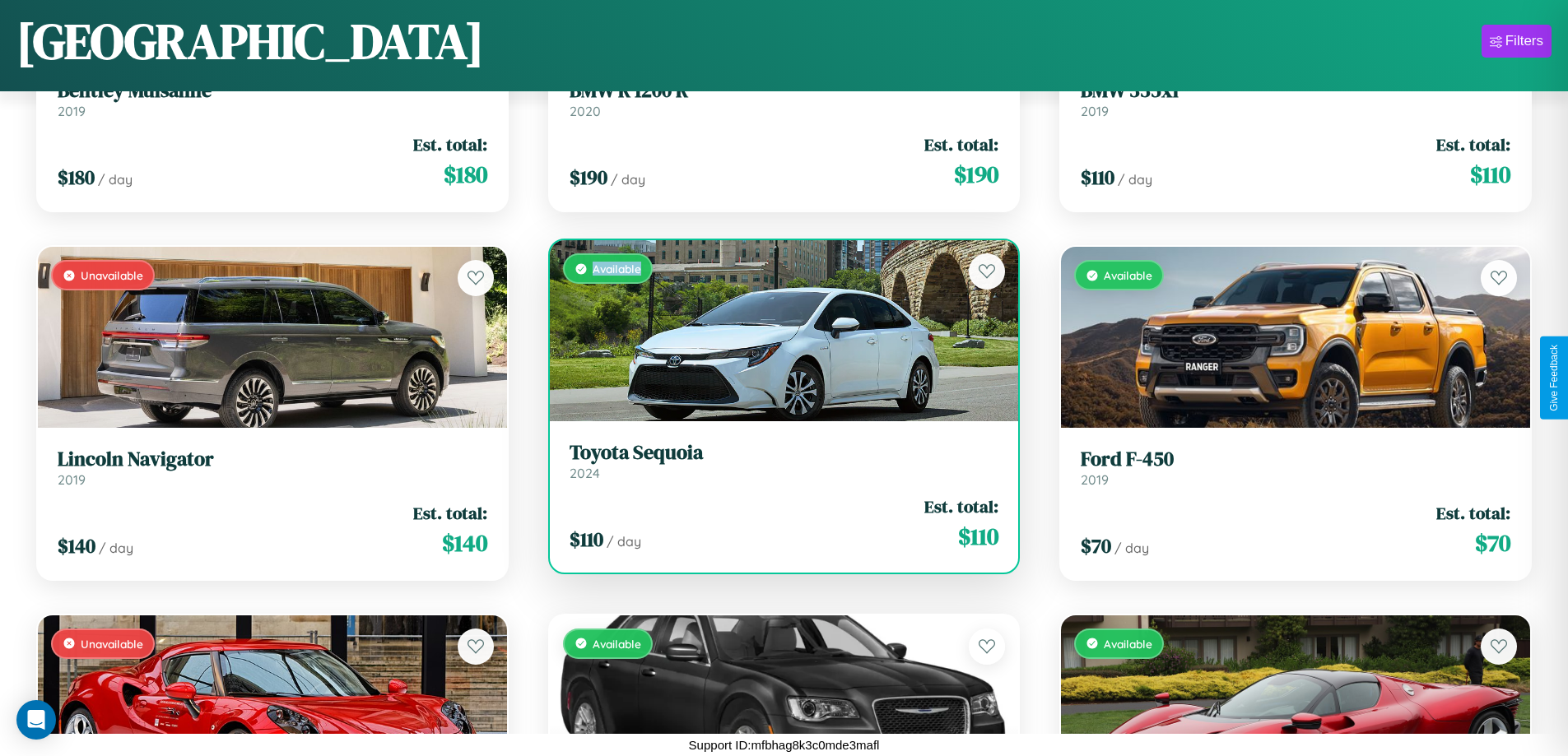
click at [777, 331] on div "Available" at bounding box center [784, 331] width 469 height 181
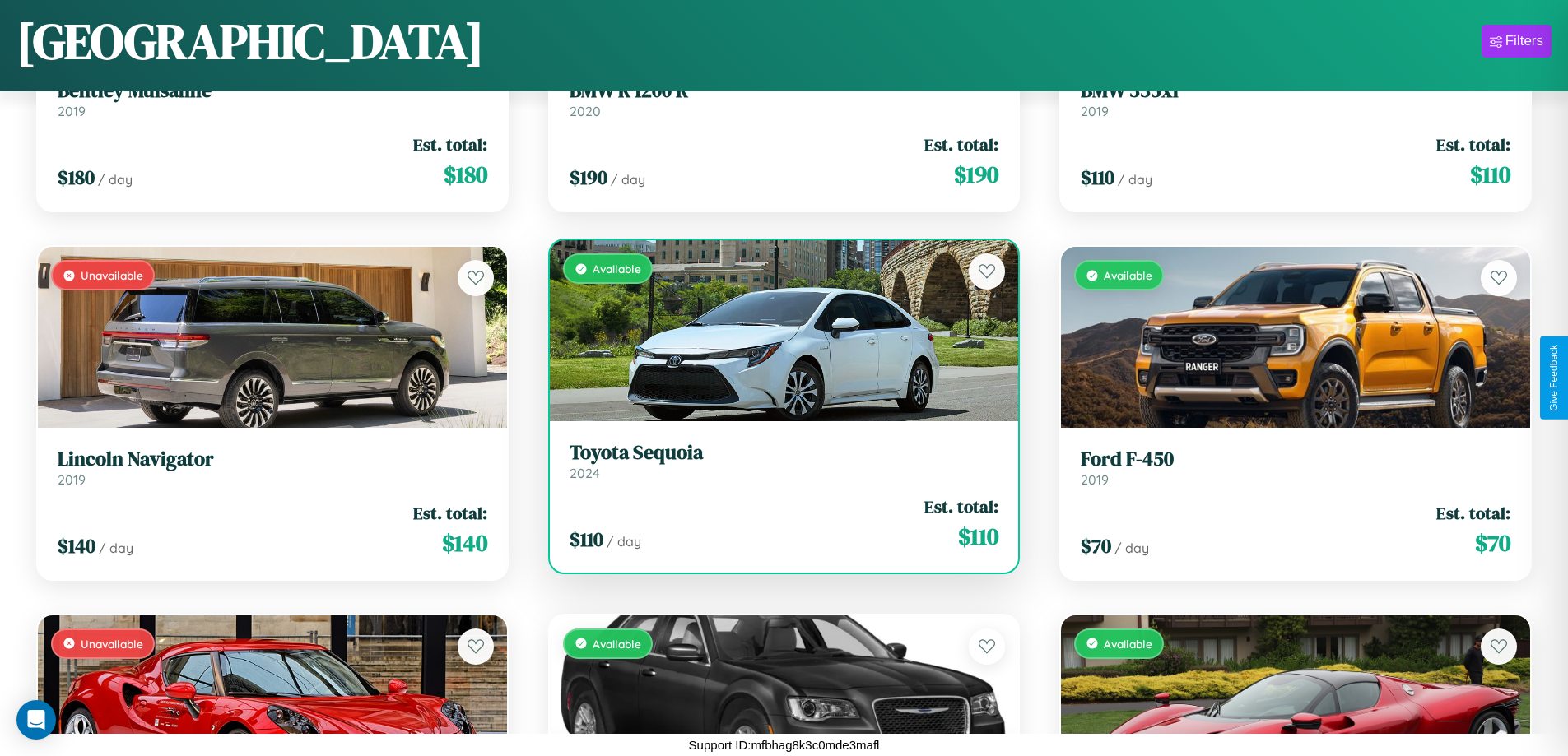
click at [777, 461] on h3 "Toyota Sequoia" at bounding box center [784, 453] width 430 height 24
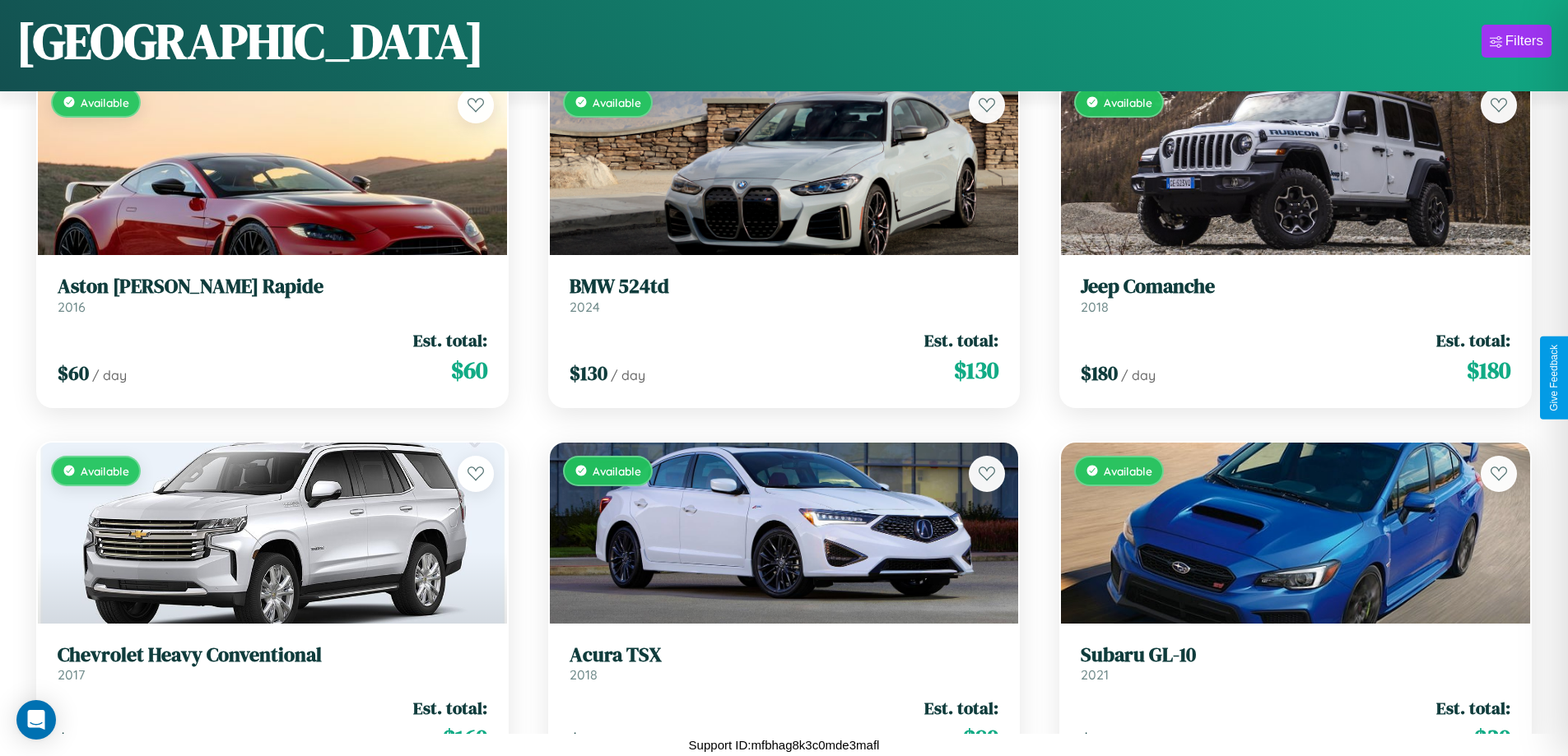
scroll to position [3917, 0]
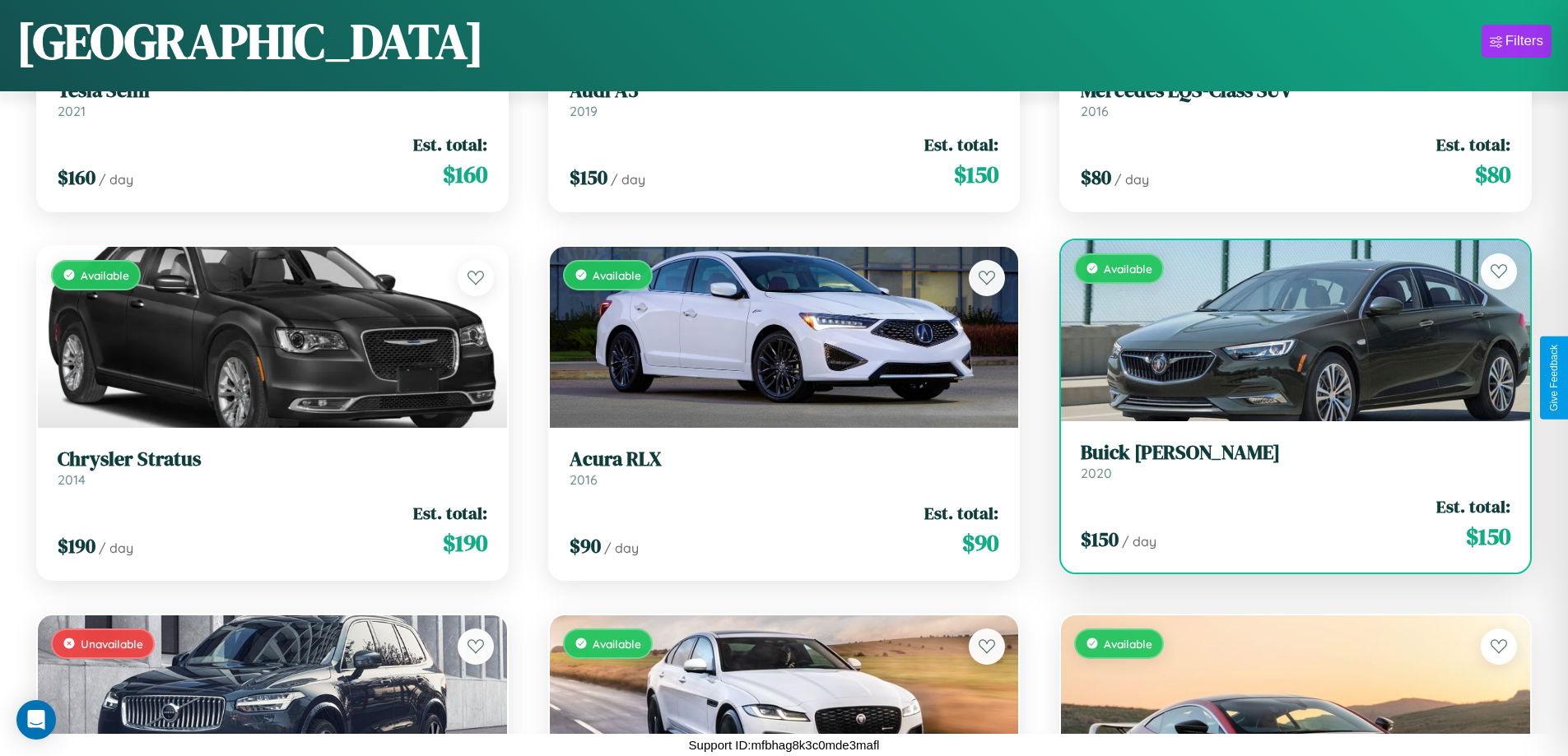
click at [1284, 336] on div "Available" at bounding box center [1295, 331] width 469 height 181
click at [1284, 330] on div "Available" at bounding box center [1295, 331] width 469 height 181
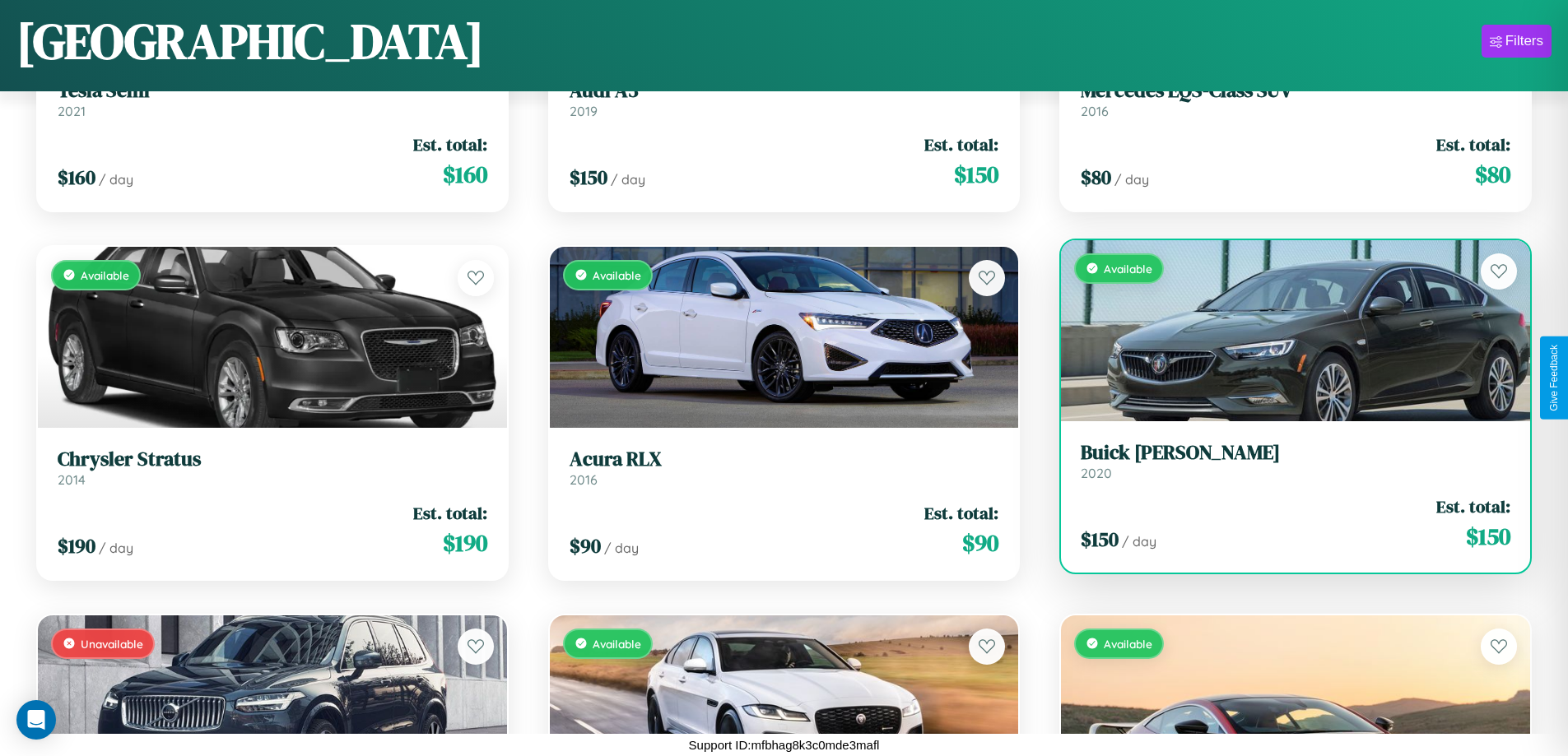
click at [1284, 330] on div "Available" at bounding box center [1295, 331] width 469 height 181
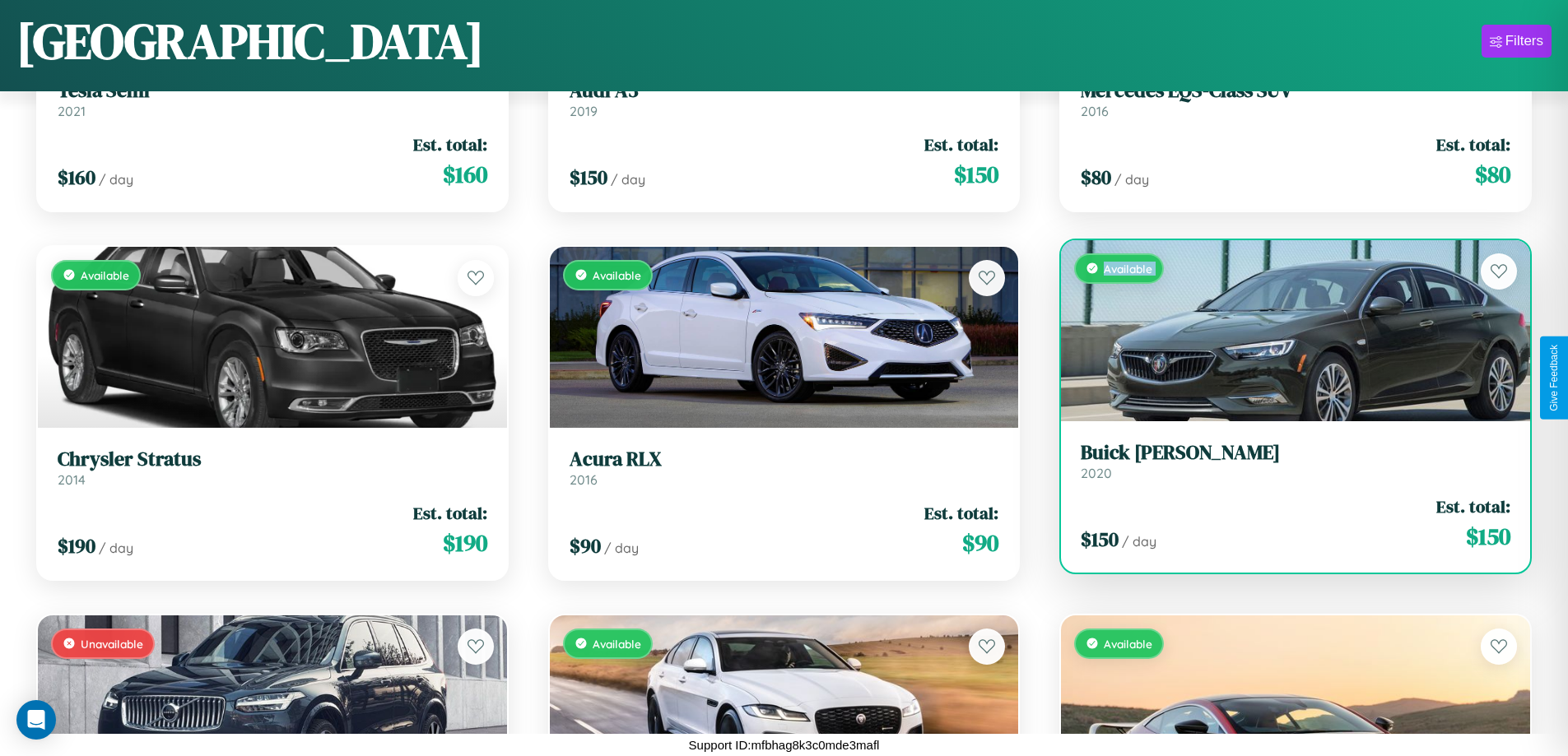
click at [1284, 330] on div "Available" at bounding box center [1295, 331] width 469 height 181
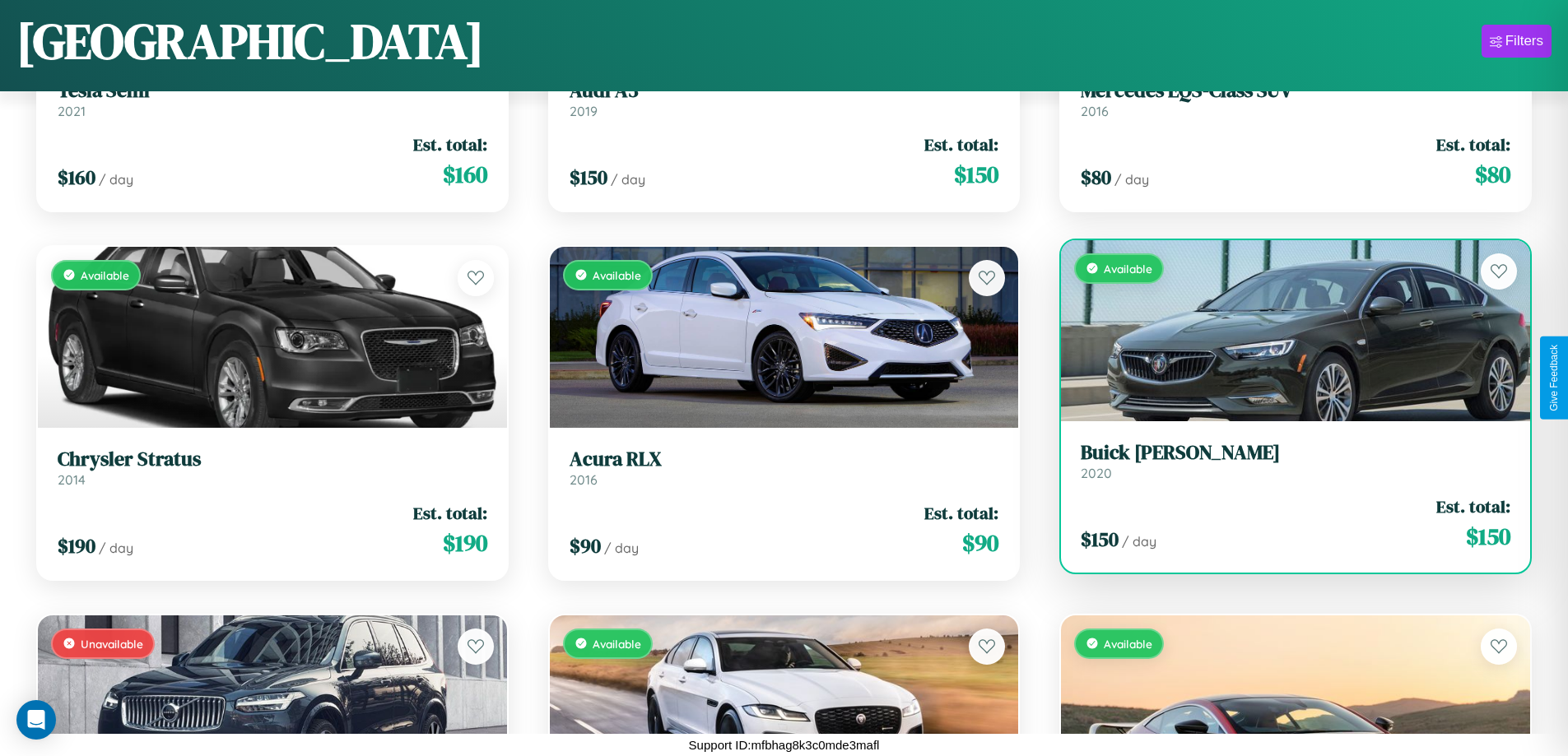
click at [1284, 330] on div "Available" at bounding box center [1295, 331] width 469 height 181
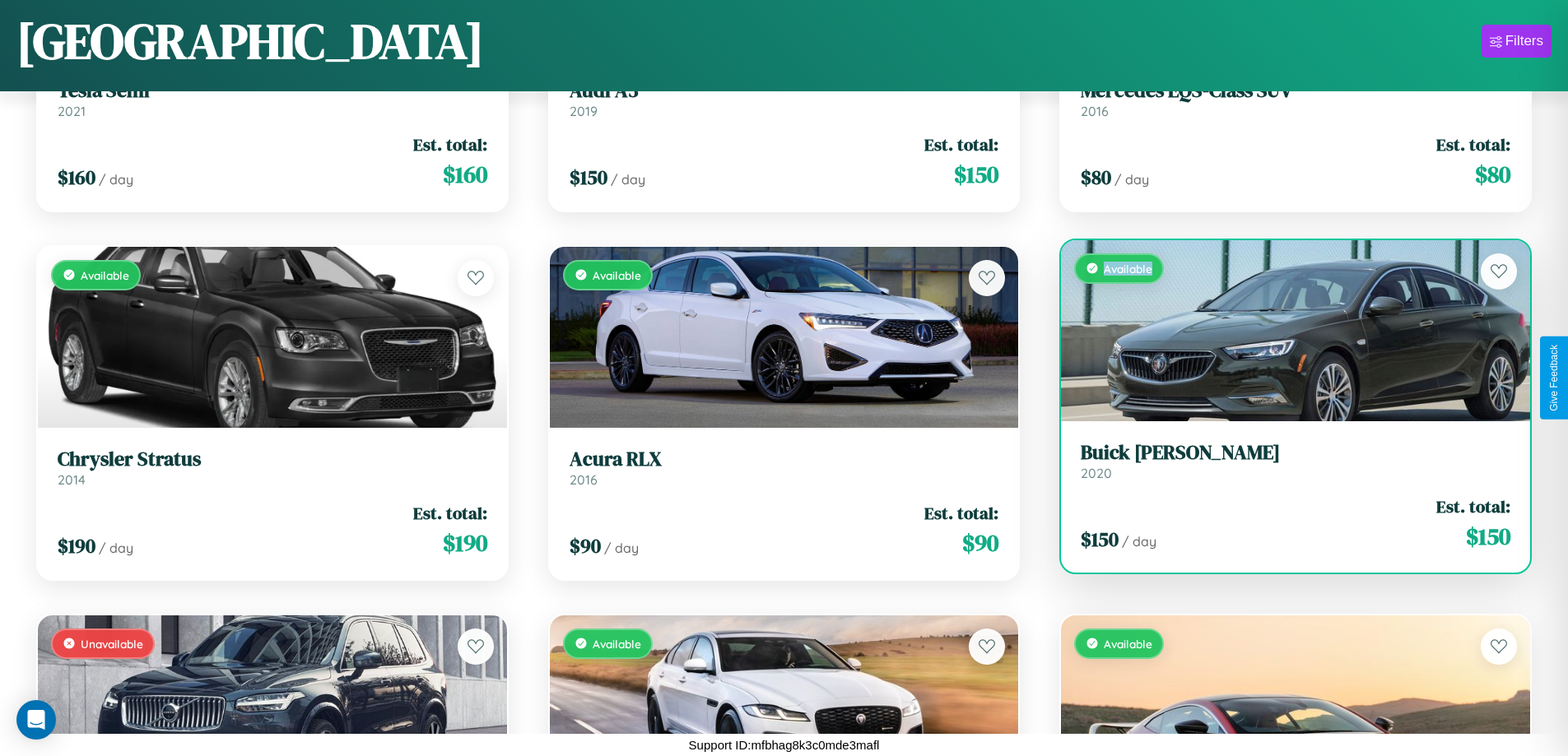
click at [1284, 330] on div "Available" at bounding box center [1295, 331] width 469 height 181
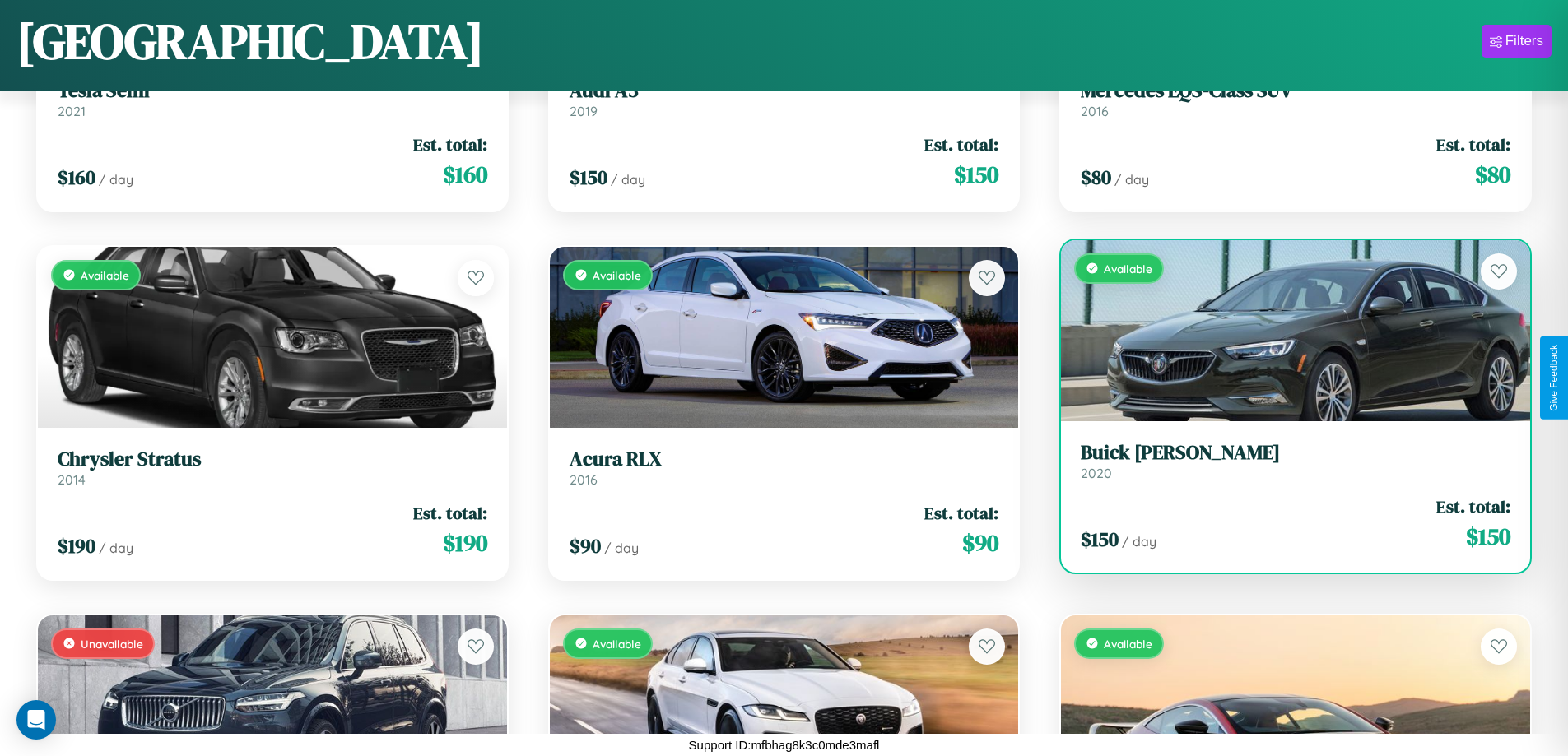
click at [1284, 461] on h3 "Buick [PERSON_NAME]" at bounding box center [1295, 453] width 430 height 24
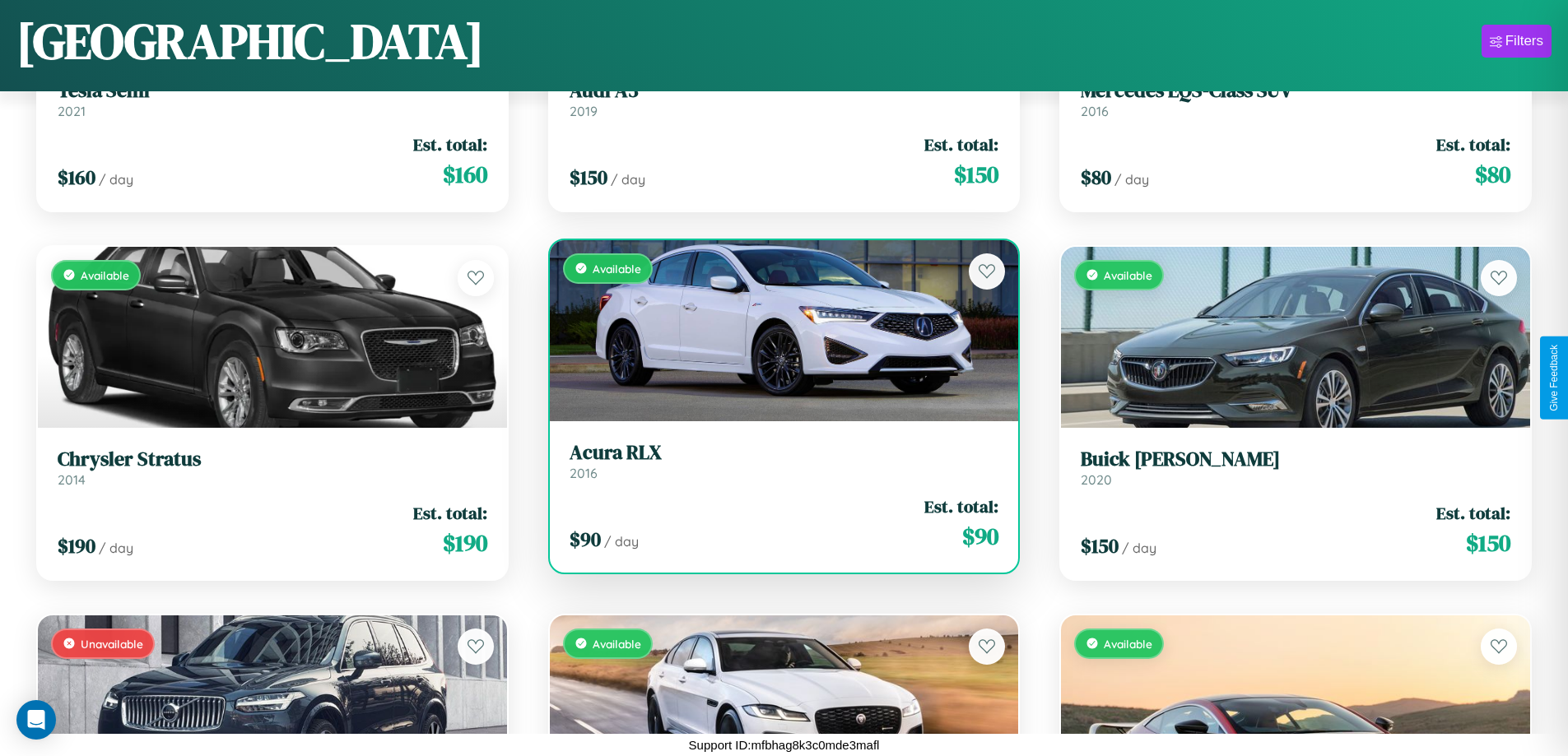
scroll to position [3548, 0]
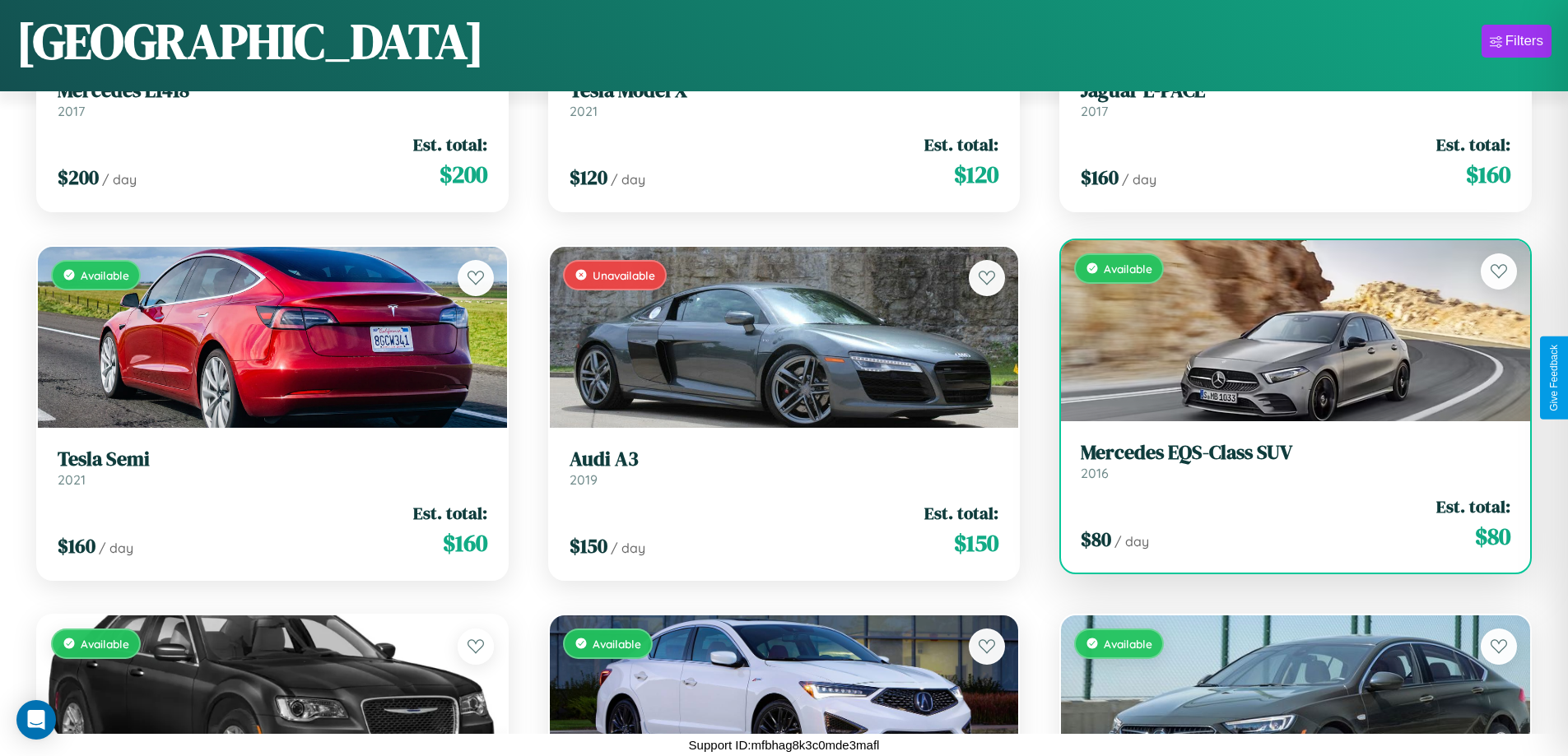
click at [1284, 464] on h3 "Mercedes EQS-Class SUV" at bounding box center [1295, 453] width 430 height 24
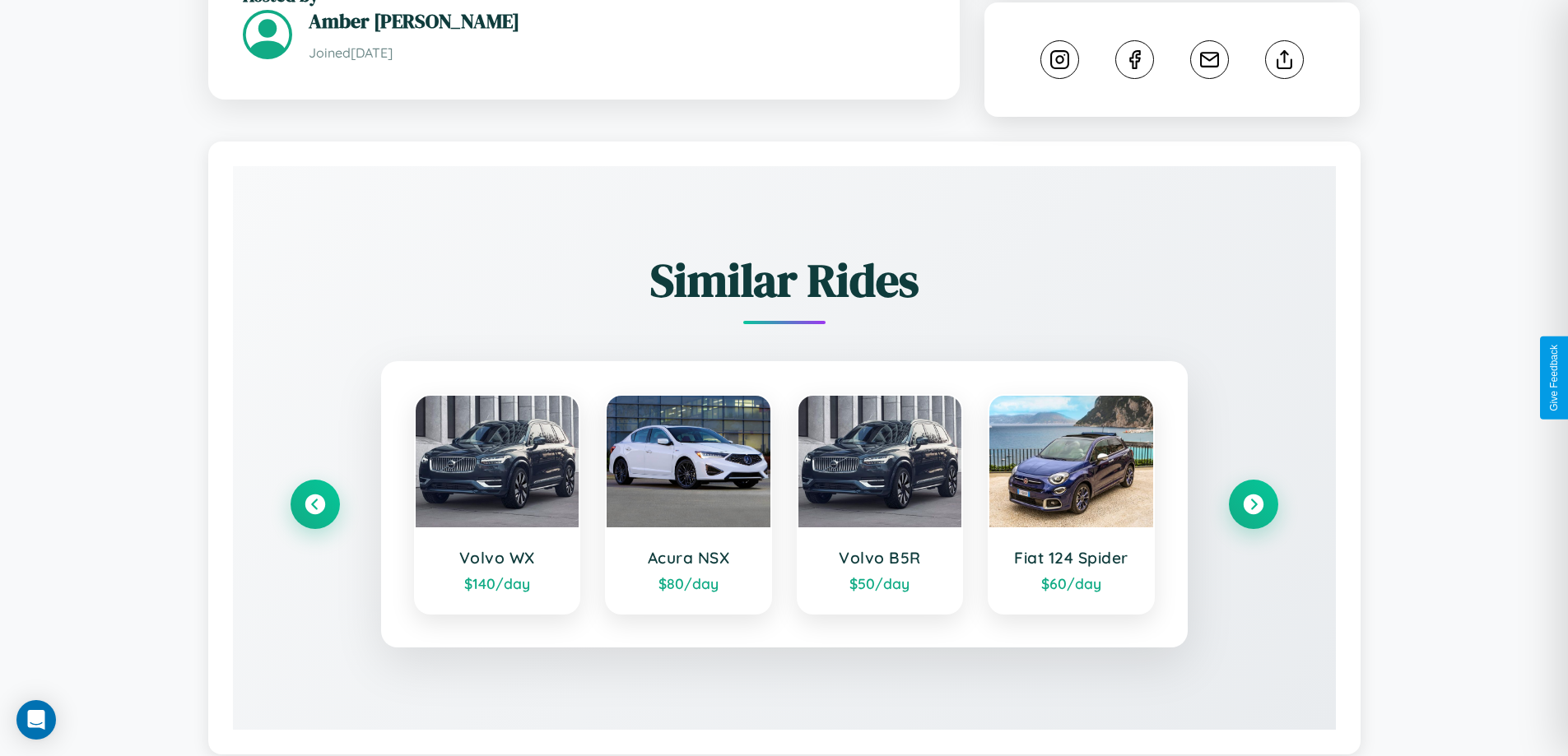
scroll to position [896, 0]
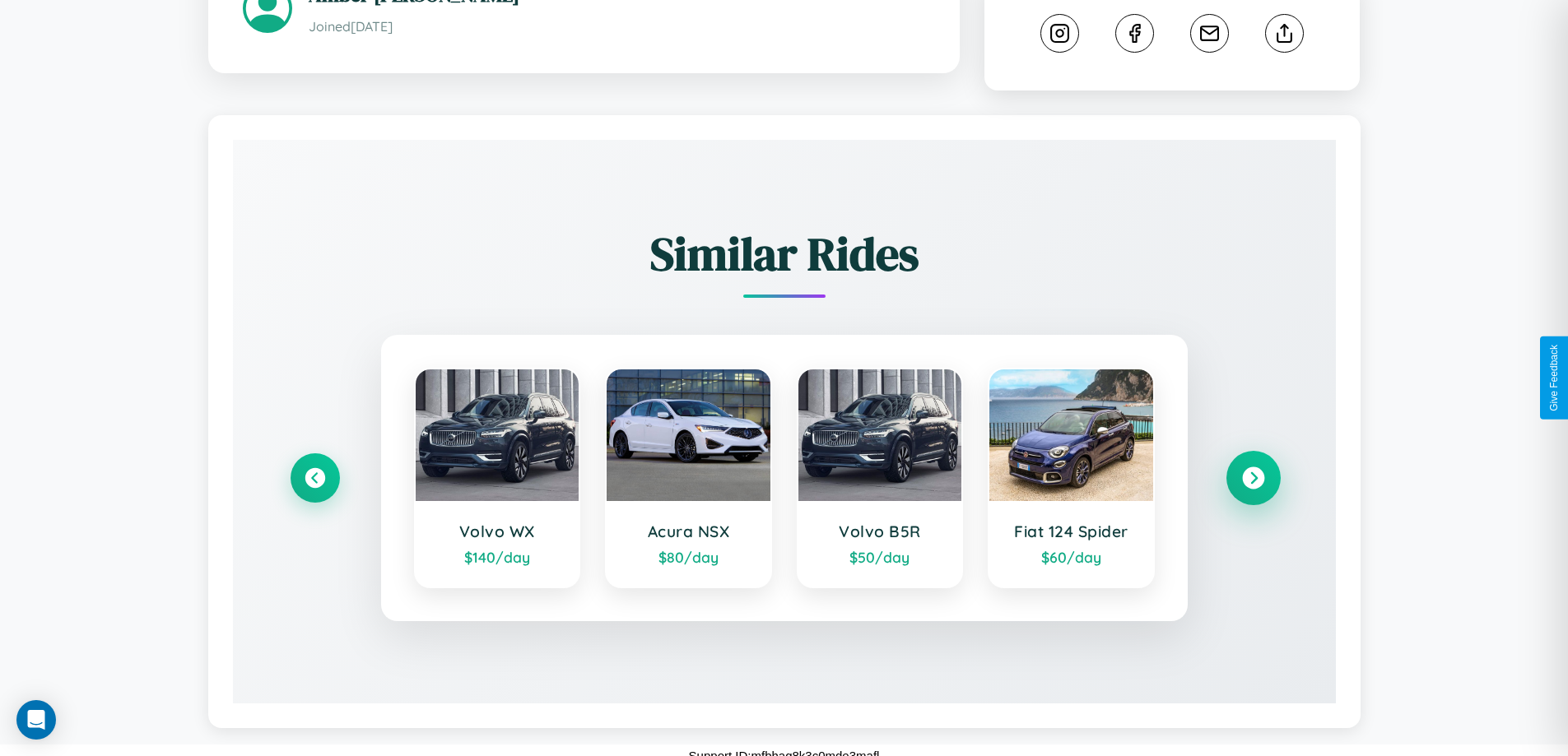
click at [1252, 468] on icon at bounding box center [1252, 478] width 23 height 23
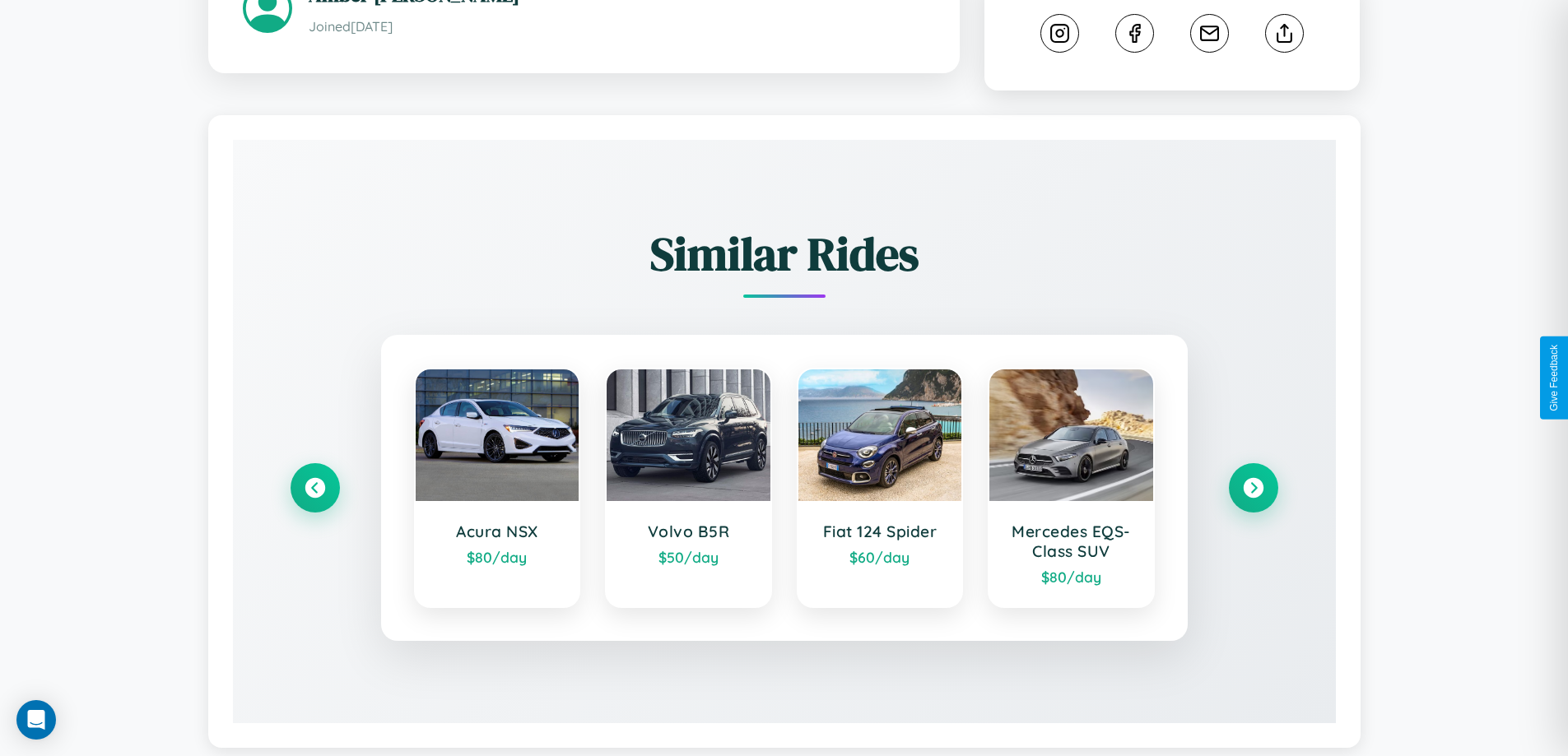
scroll to position [0, 0]
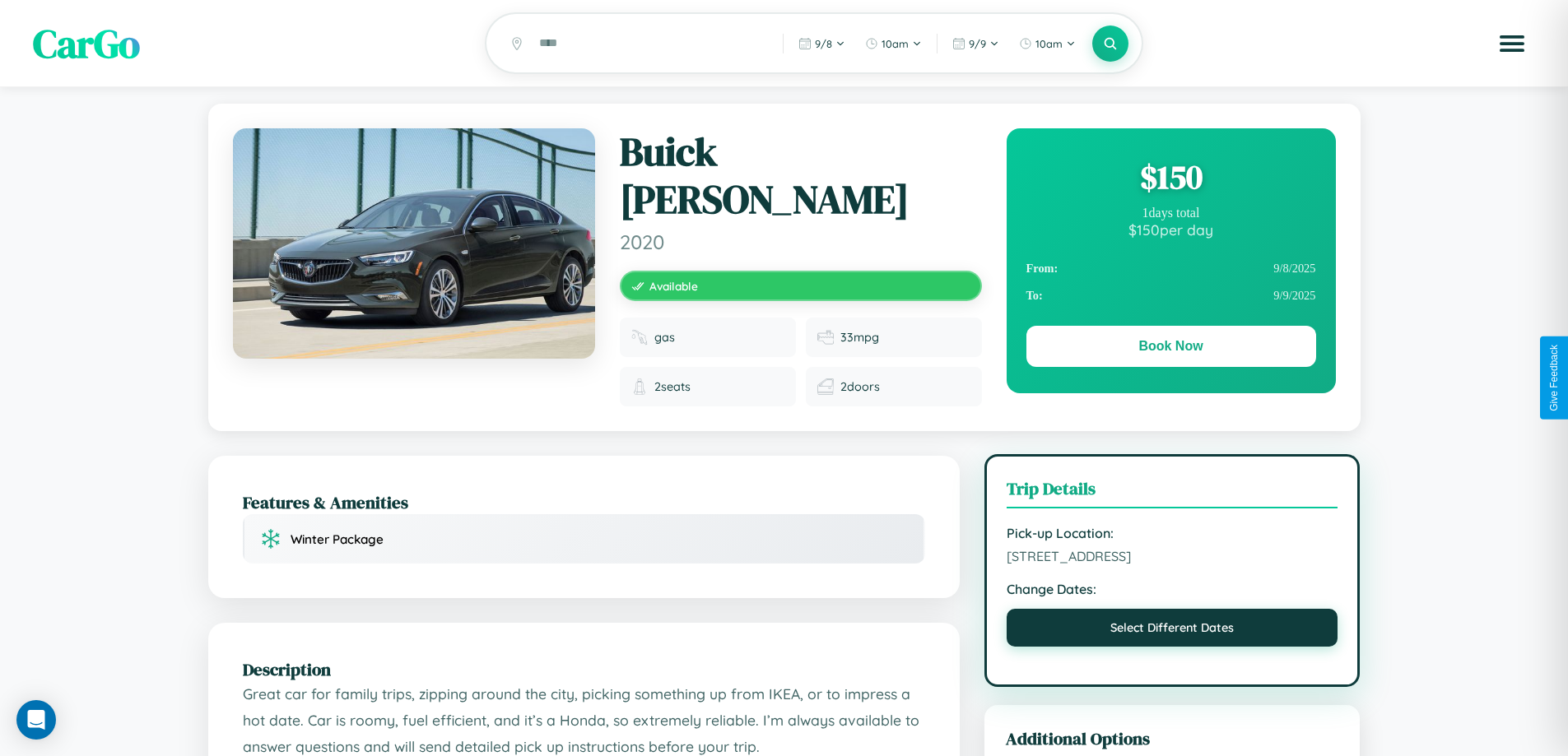
click at [1172, 617] on button "Select Different Dates" at bounding box center [1172, 628] width 332 height 38
select select "*"
select select "****"
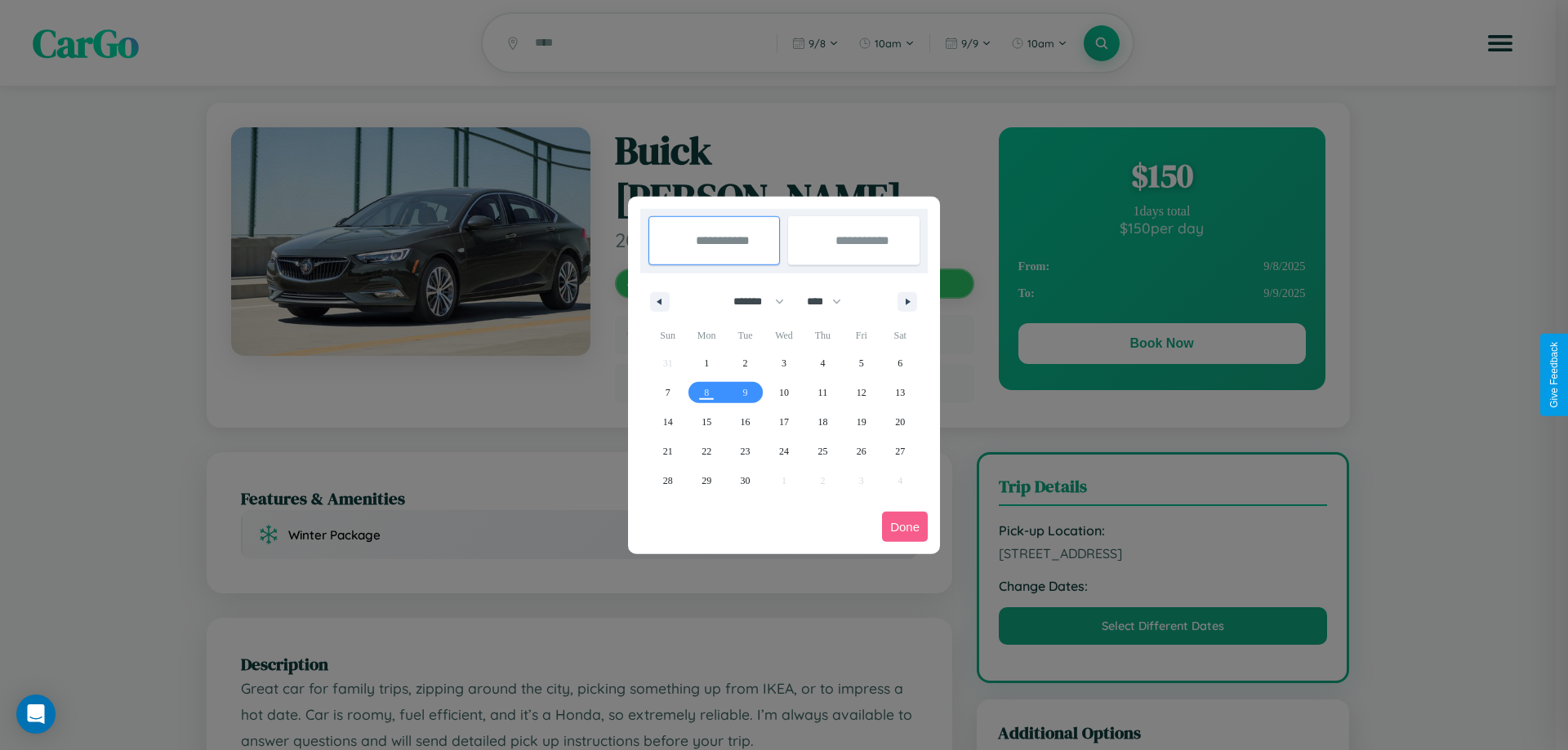
drag, startPoint x: 751, startPoint y: 301, endPoint x: 784, endPoint y: 327, distance: 42.0
click at [751, 301] on select "******* ******** ***** ***** *** **** **** ****** ********* ******* ******** **…" at bounding box center [756, 301] width 69 height 27
select select "*"
drag, startPoint x: 831, startPoint y: 301, endPoint x: 784, endPoint y: 327, distance: 53.7
click at [831, 301] on select "**** **** **** **** **** **** **** **** **** **** **** **** **** **** **** ****…" at bounding box center [823, 301] width 49 height 27
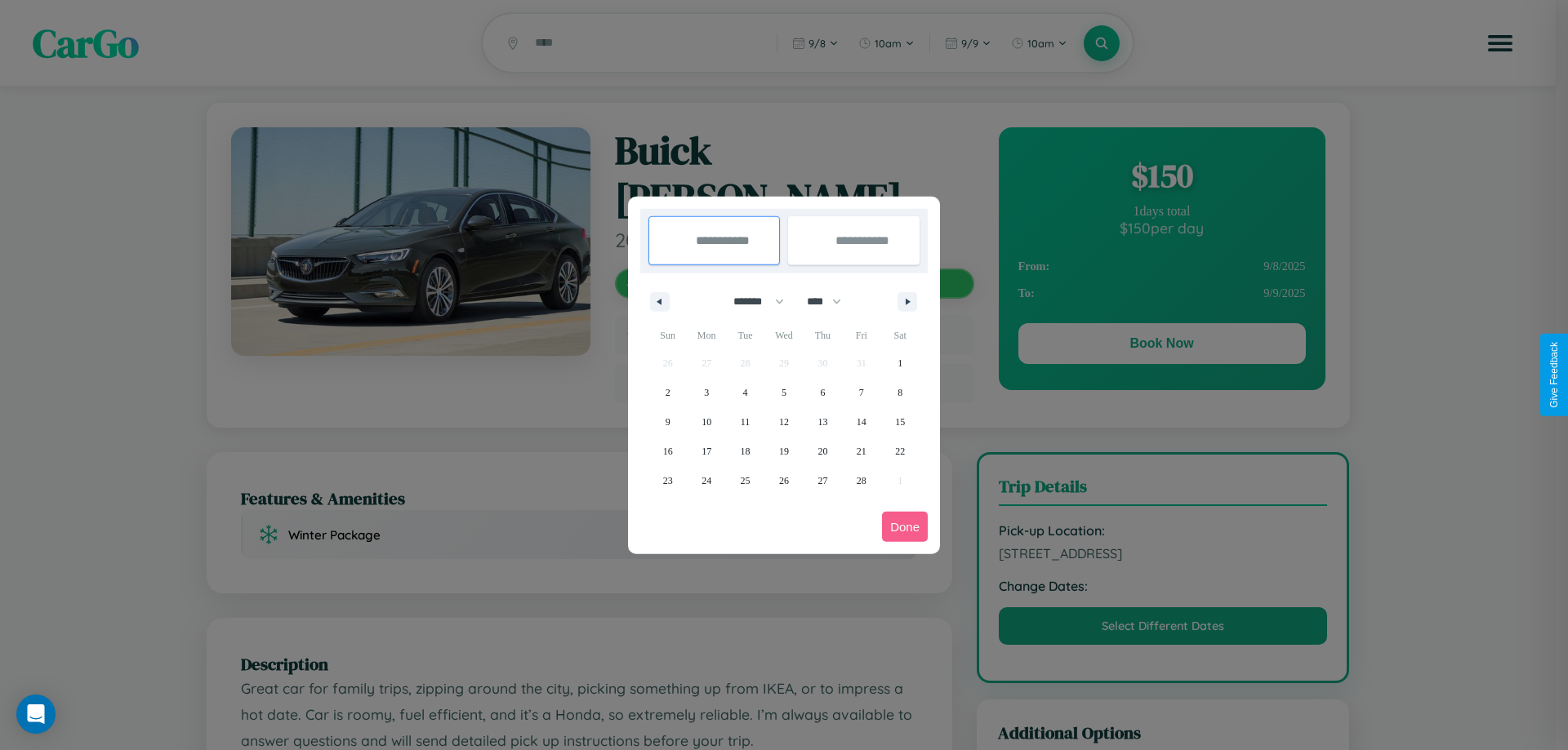
select select "****"
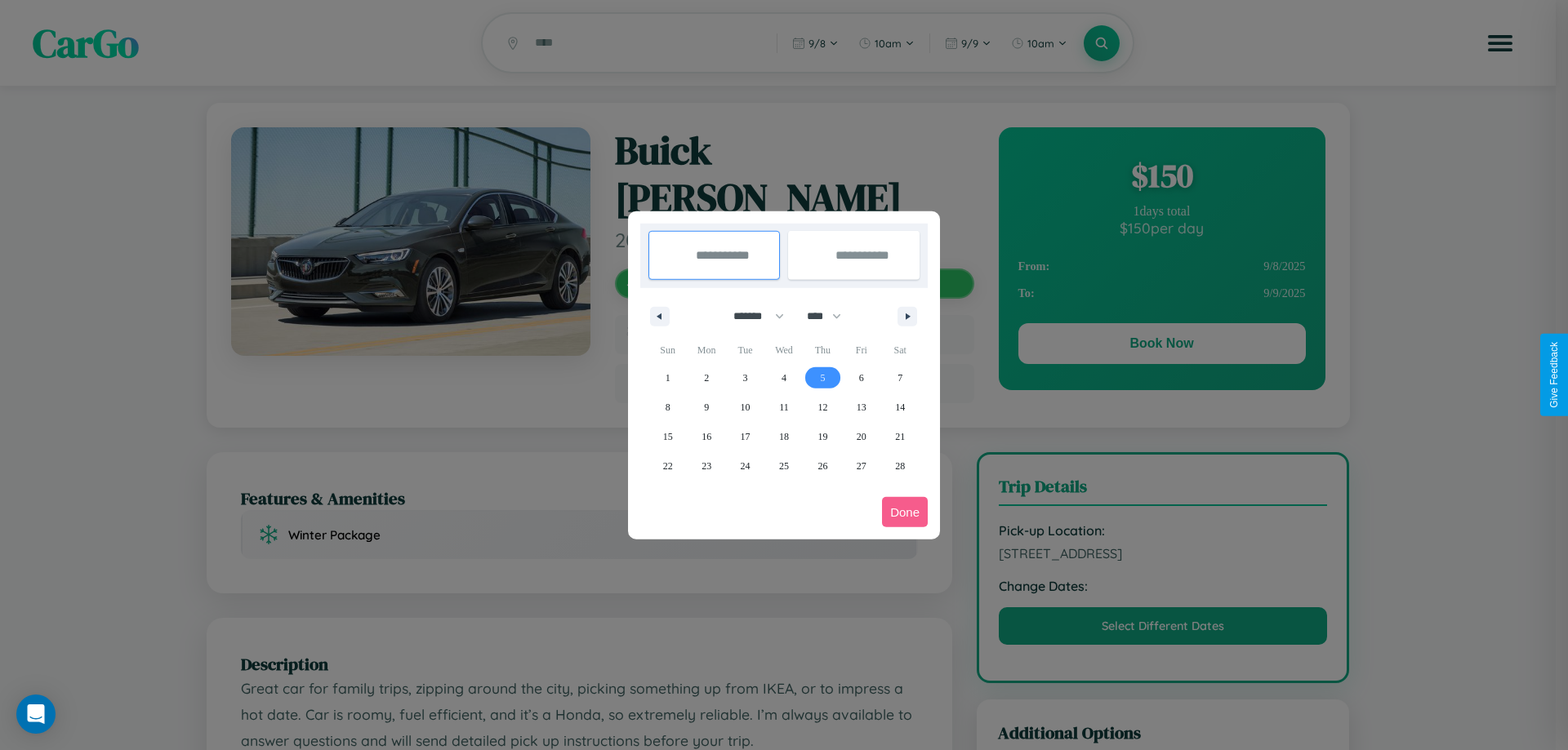
click at [822, 377] on span "5" at bounding box center [822, 378] width 4 height 30
type input "**********"
click at [822, 406] on span "12" at bounding box center [822, 407] width 10 height 30
type input "**********"
click at [905, 512] on button "Done" at bounding box center [905, 512] width 46 height 31
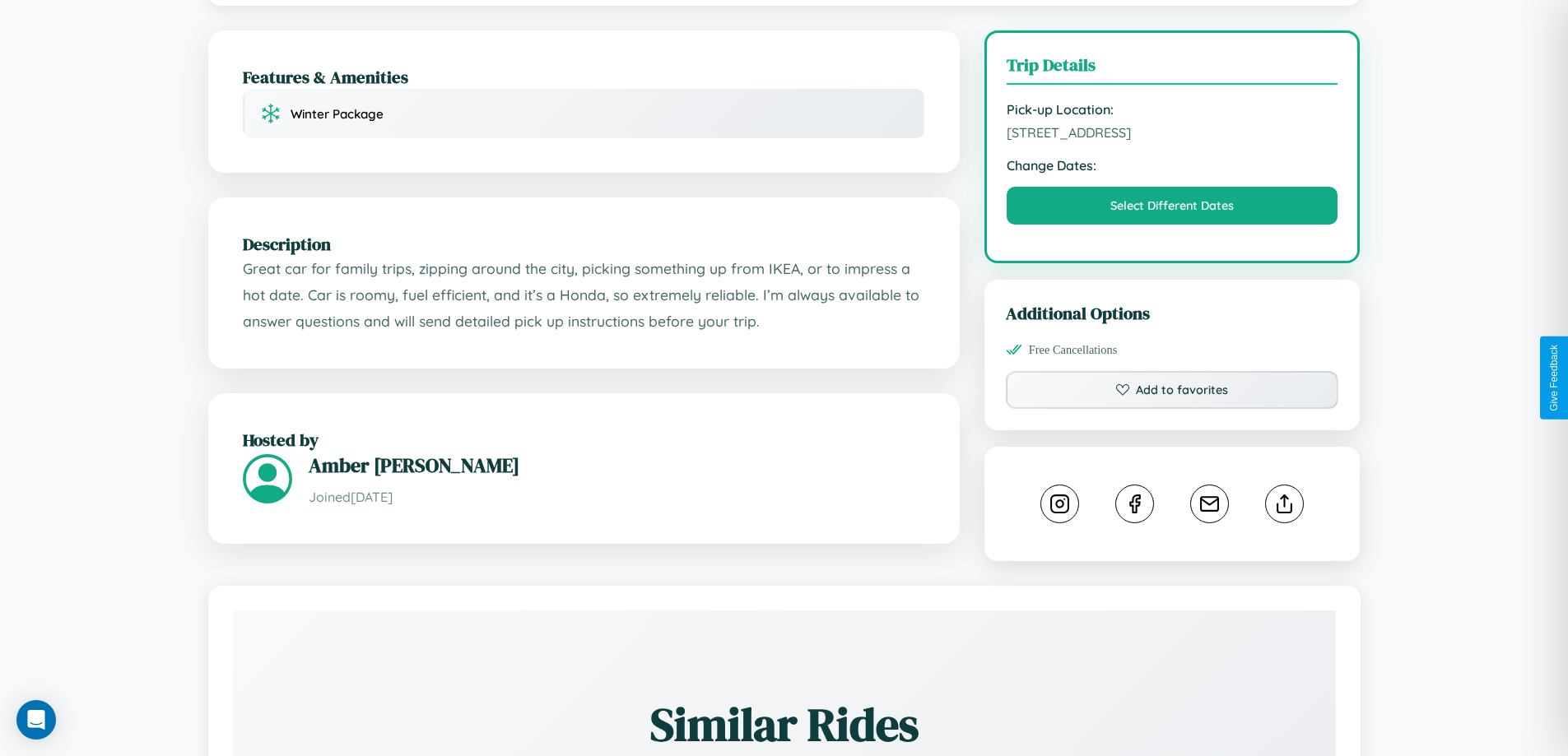
scroll to position [427, 0]
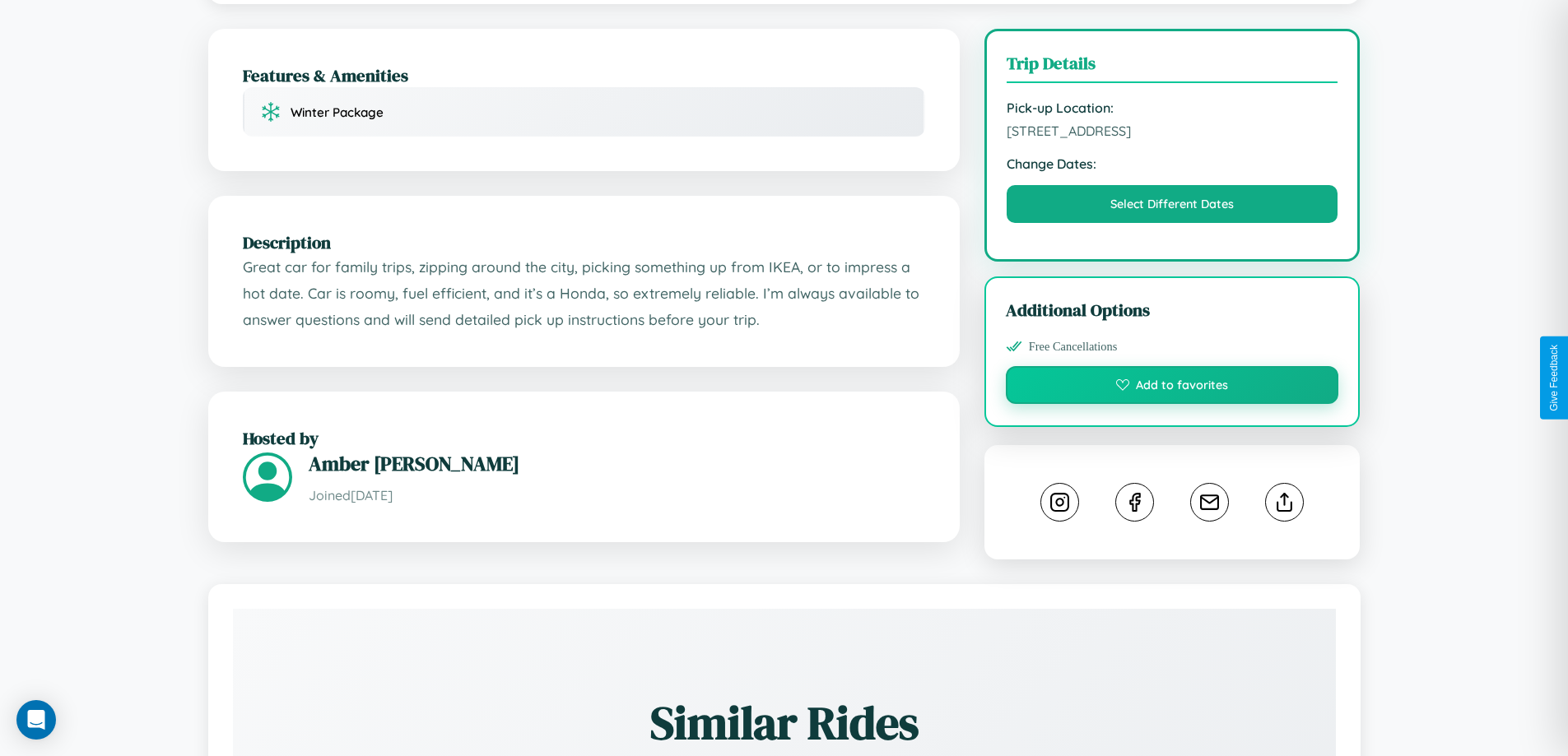
click at [1172, 375] on button "Add to favorites" at bounding box center [1172, 385] width 334 height 38
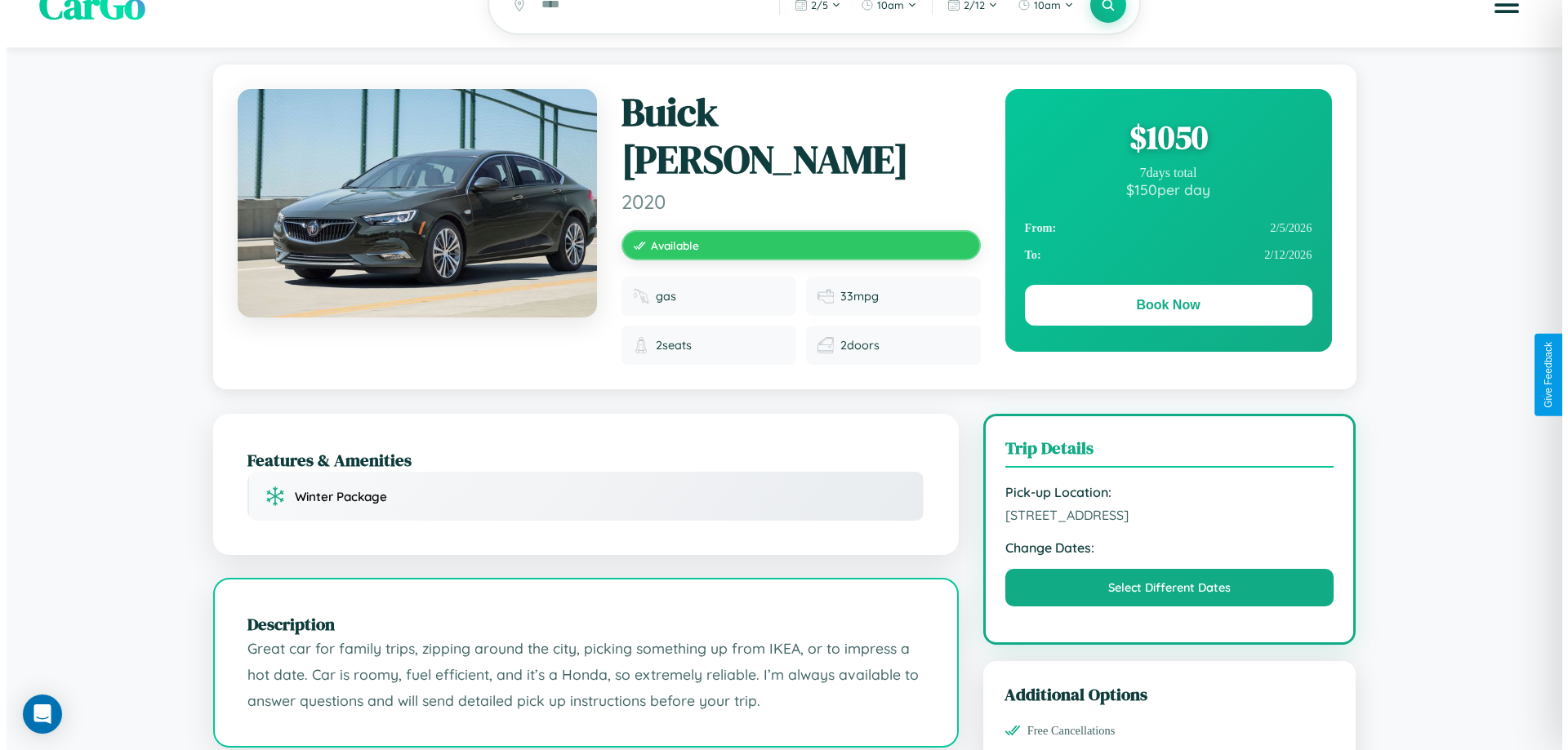
scroll to position [0, 0]
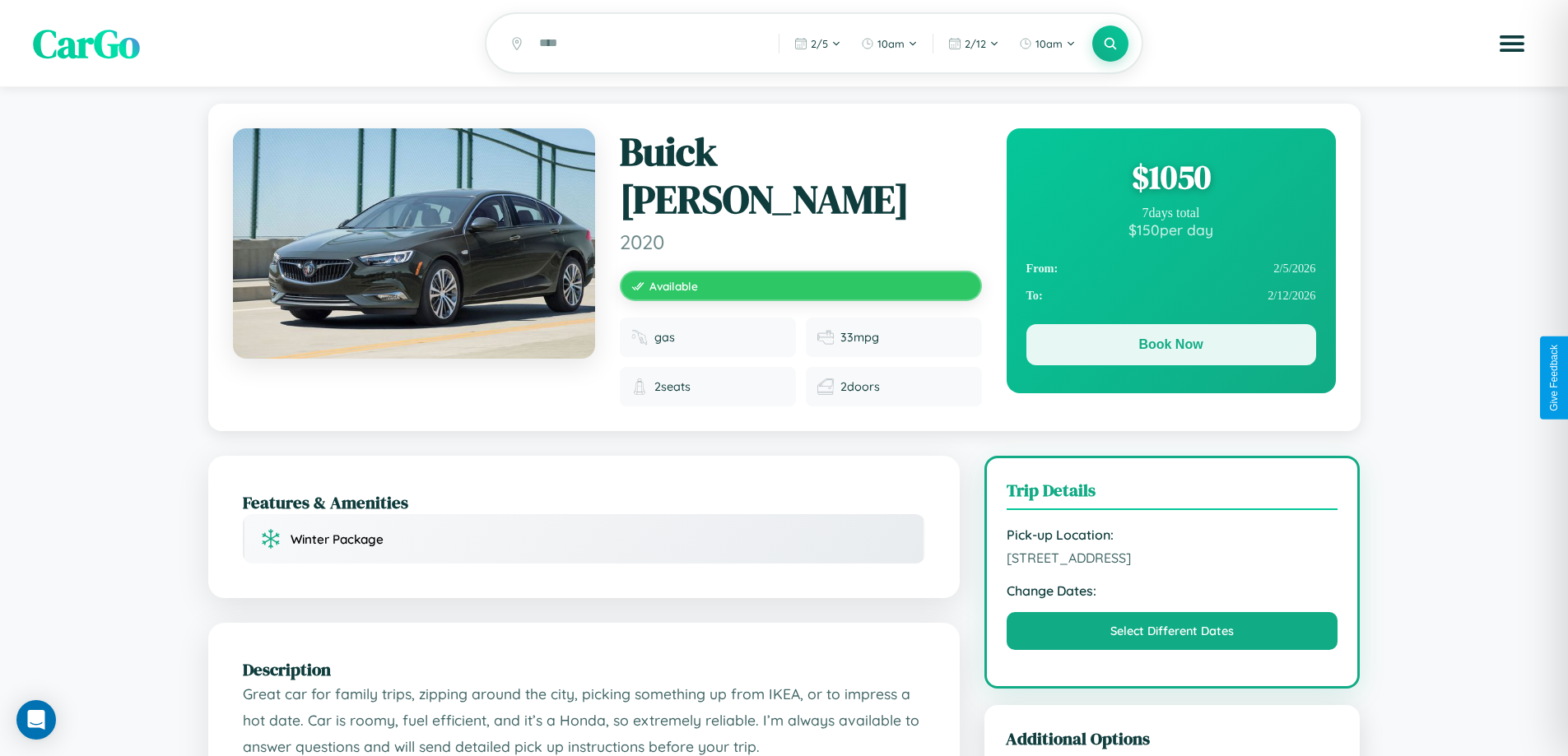
click at [1170, 347] on button "Book Now" at bounding box center [1171, 345] width 289 height 41
